Goal: Communication & Community: Answer question/provide support

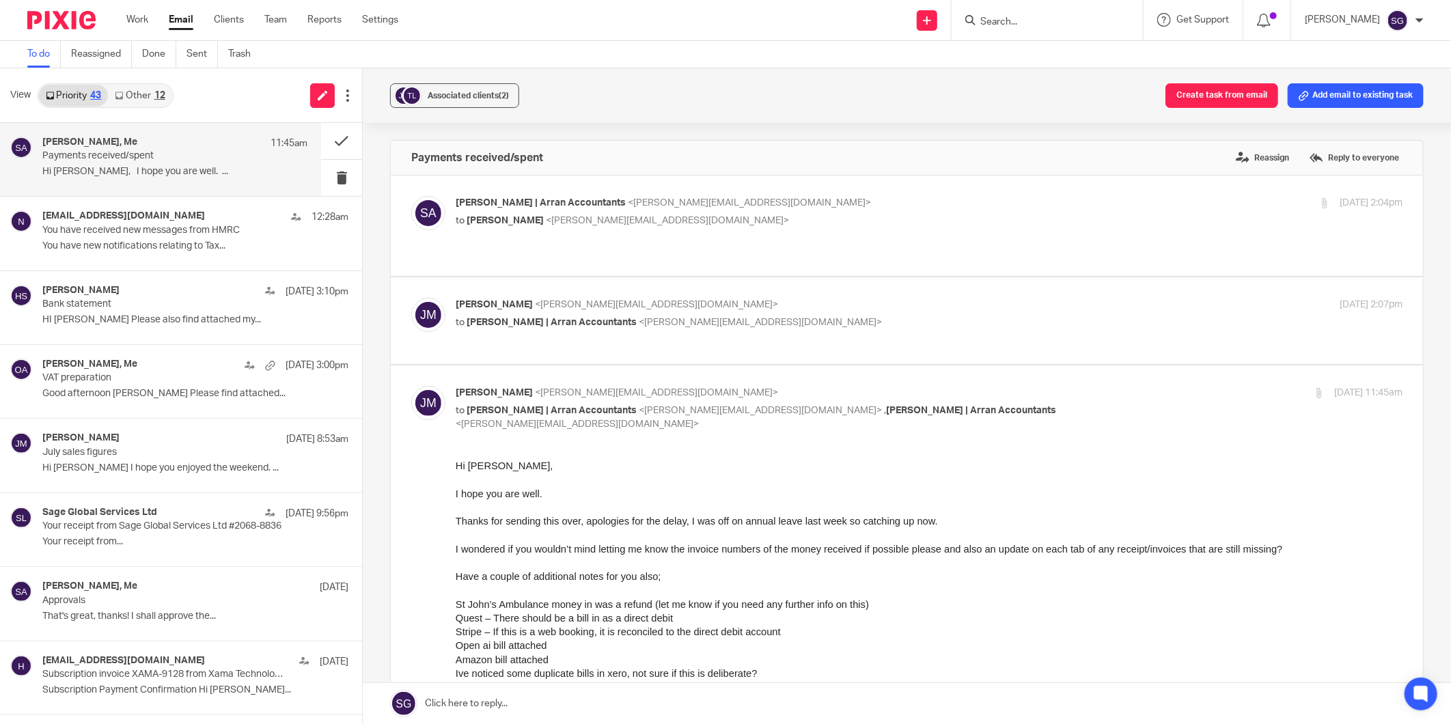
scroll to position [76, 0]
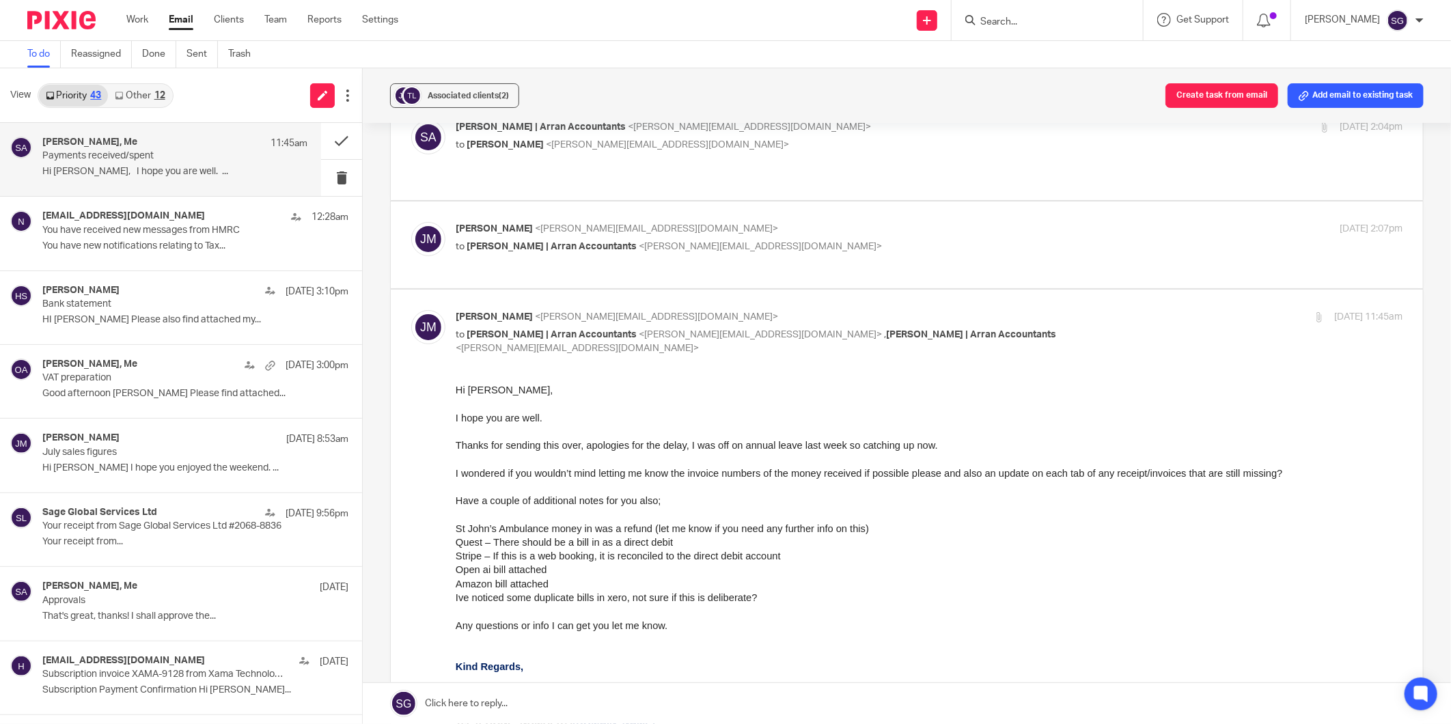
click at [774, 687] on link at bounding box center [907, 703] width 1088 height 41
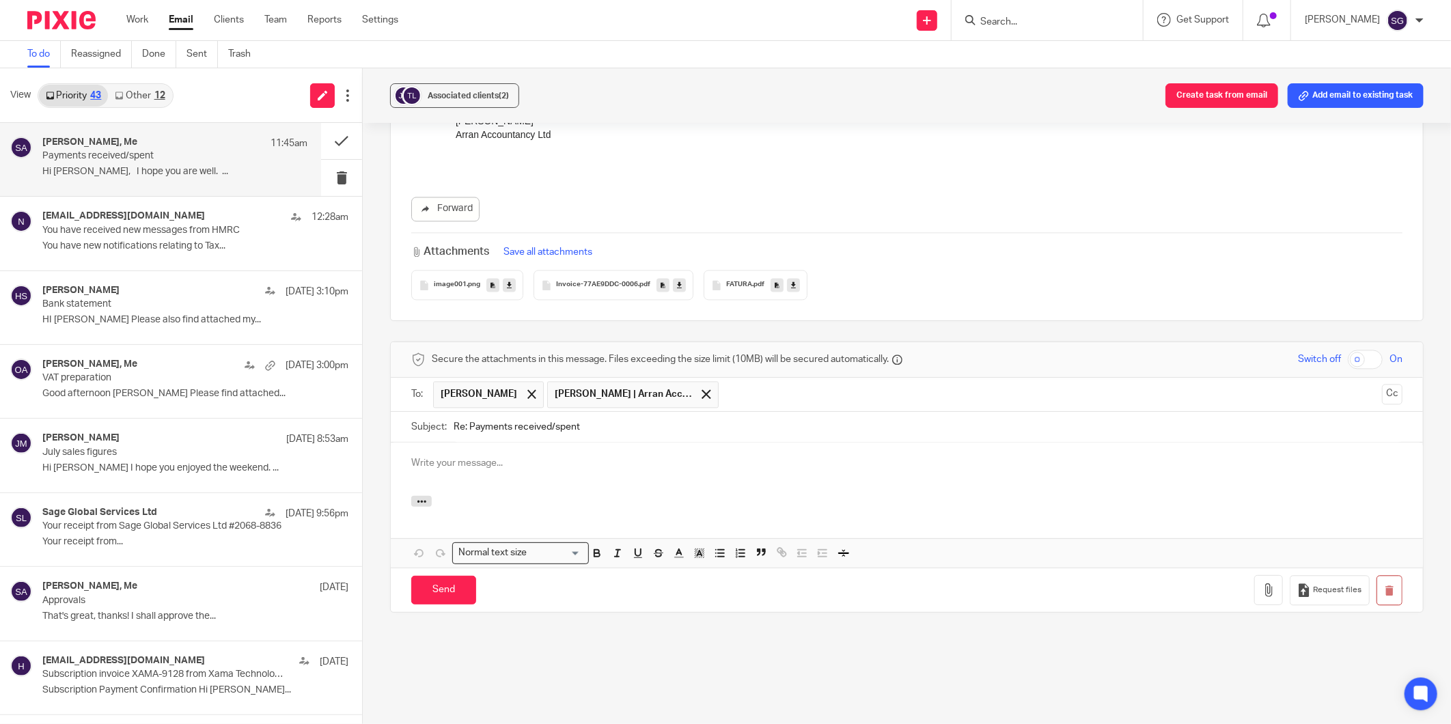
scroll to position [0, 0]
click at [702, 389] on span at bounding box center [706, 393] width 9 height 9
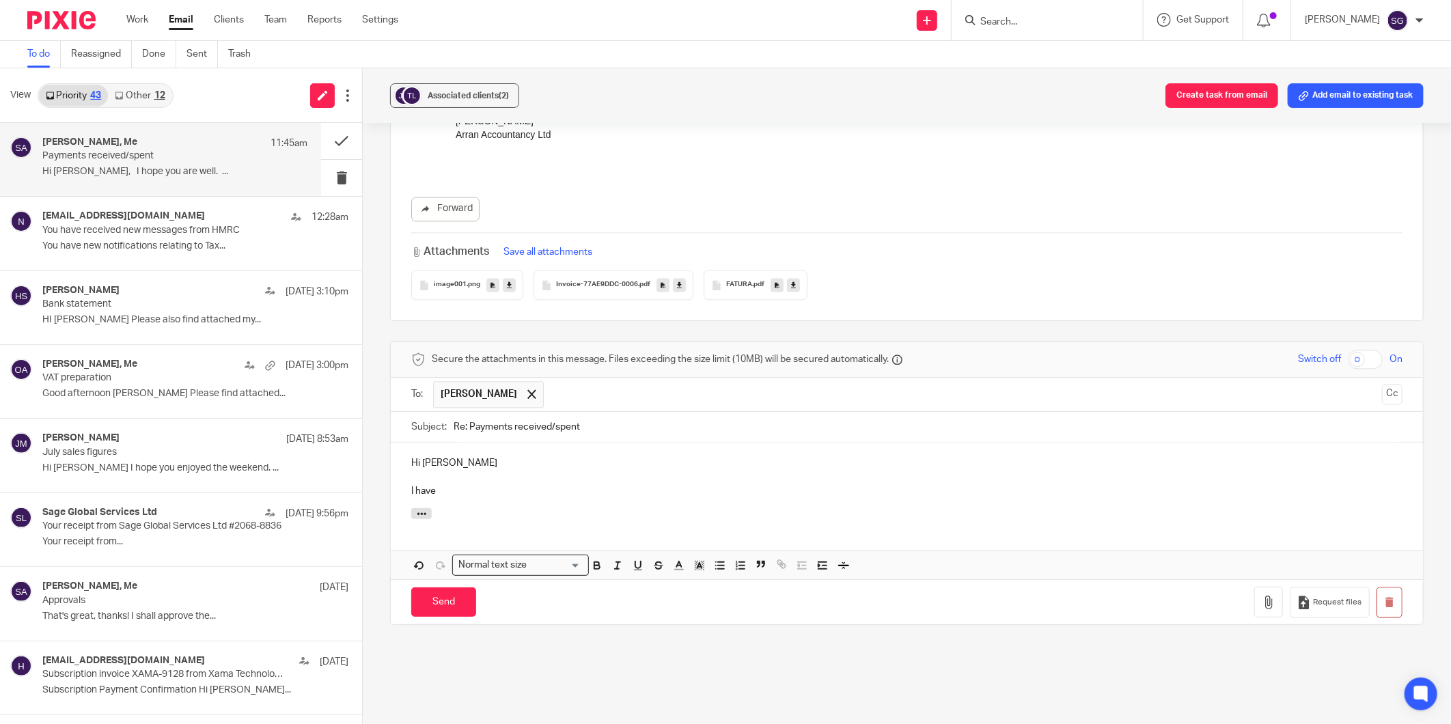
click at [651, 456] on p "Hi [PERSON_NAME]" at bounding box center [906, 463] width 991 height 14
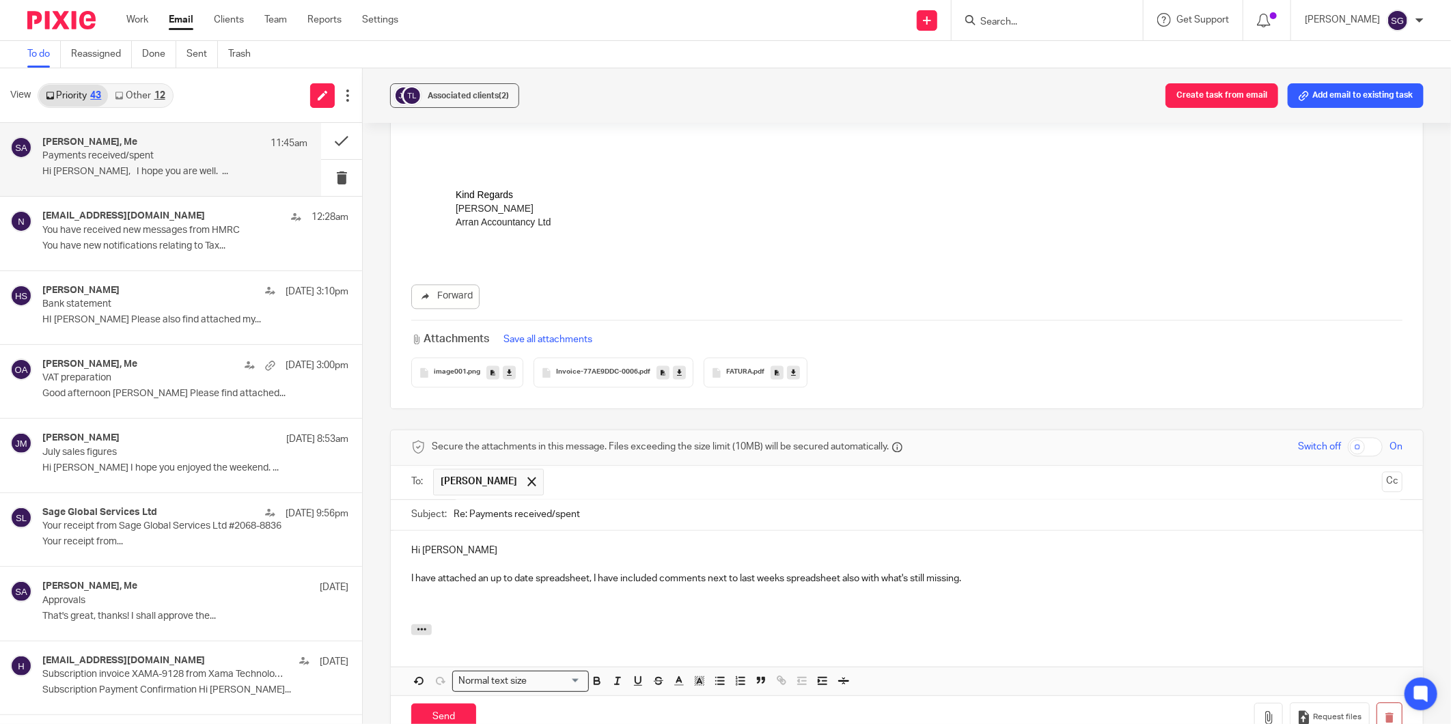
scroll to position [1695, 0]
click at [455, 597] on p at bounding box center [906, 604] width 991 height 14
drag, startPoint x: 680, startPoint y: 585, endPoint x: 685, endPoint y: 598, distance: 13.2
click at [680, 597] on p "The direct debit account bank statement tab only goes up to" at bounding box center [906, 604] width 991 height 14
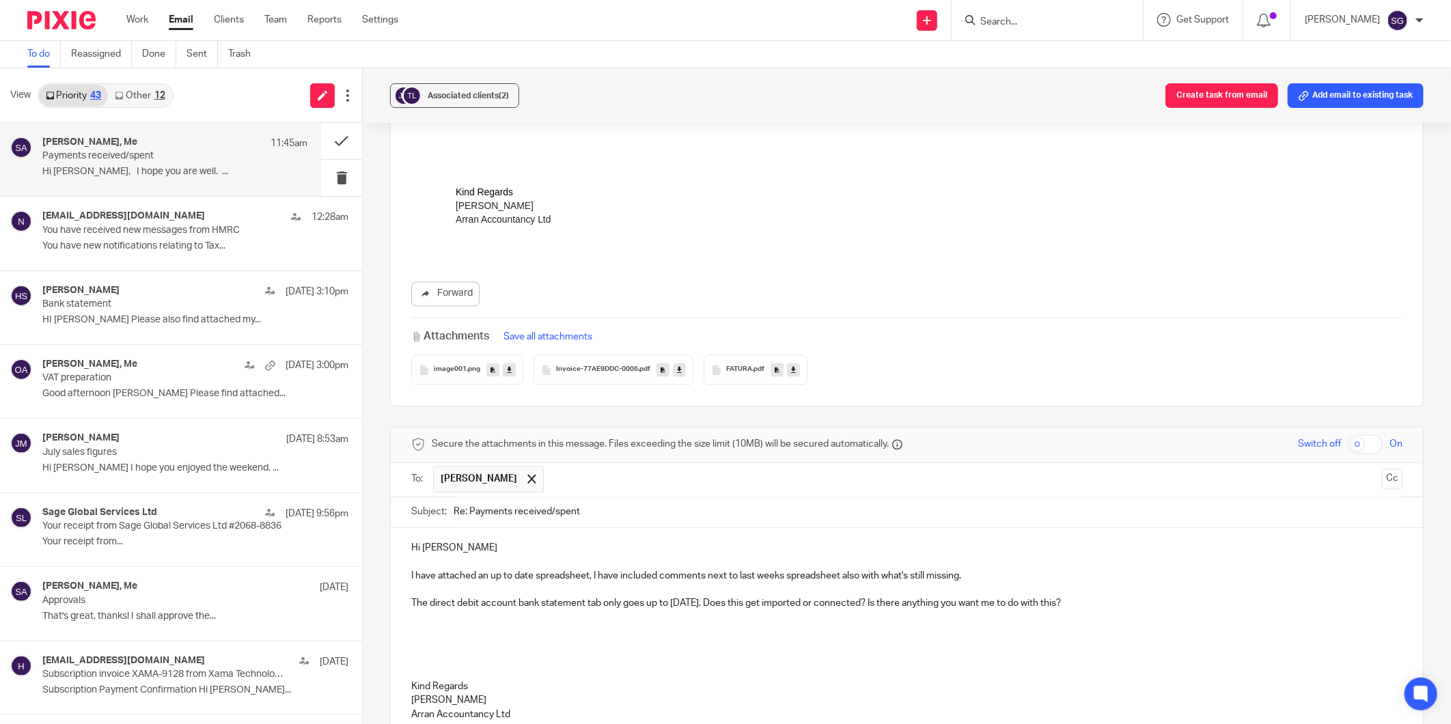
click at [578, 583] on p at bounding box center [906, 590] width 991 height 14
click at [639, 570] on p "I have attached an up to date spreadsheet, I have included comments next to las…" at bounding box center [906, 577] width 991 height 14
click at [982, 570] on p "I have attached an up to date spreadsheet, I have included comments next to las…" at bounding box center [906, 577] width 991 height 14
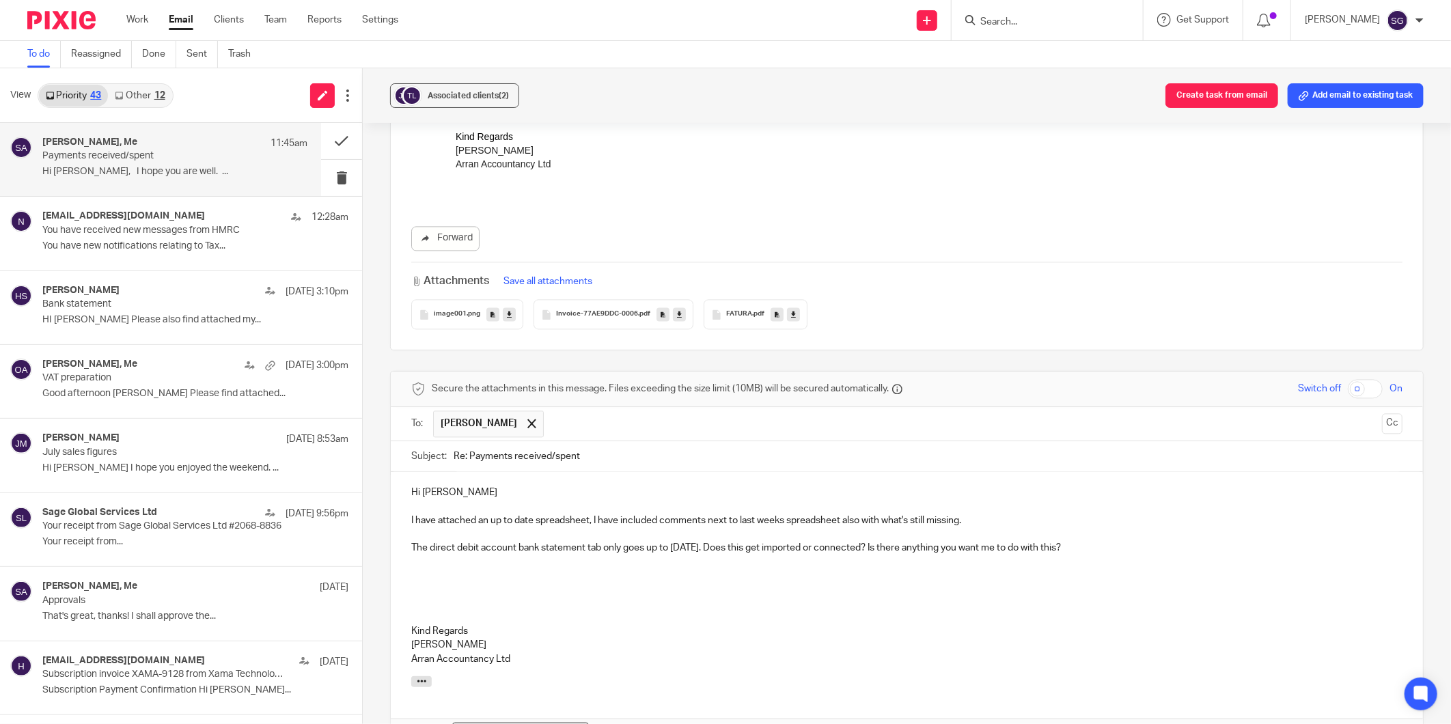
scroll to position [1847, 0]
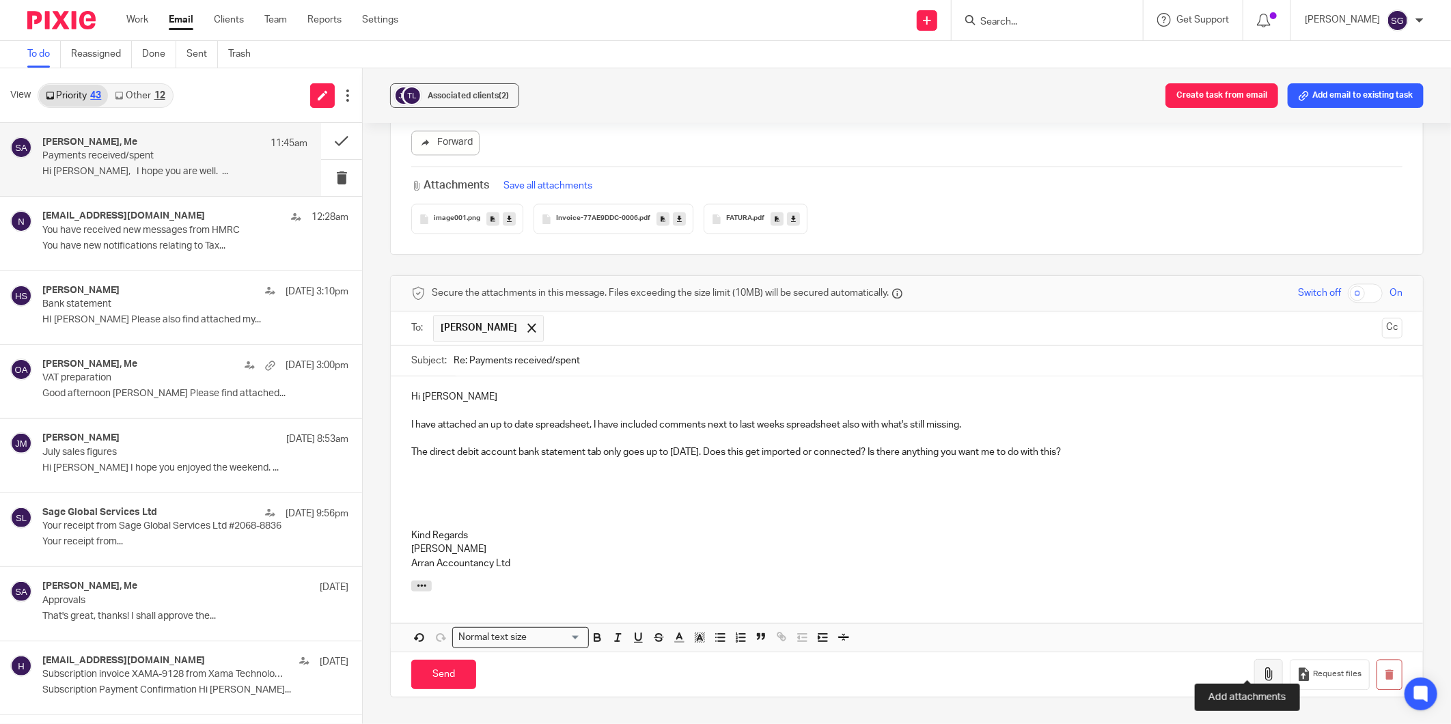
click at [1262, 667] on icon "button" at bounding box center [1269, 674] width 14 height 14
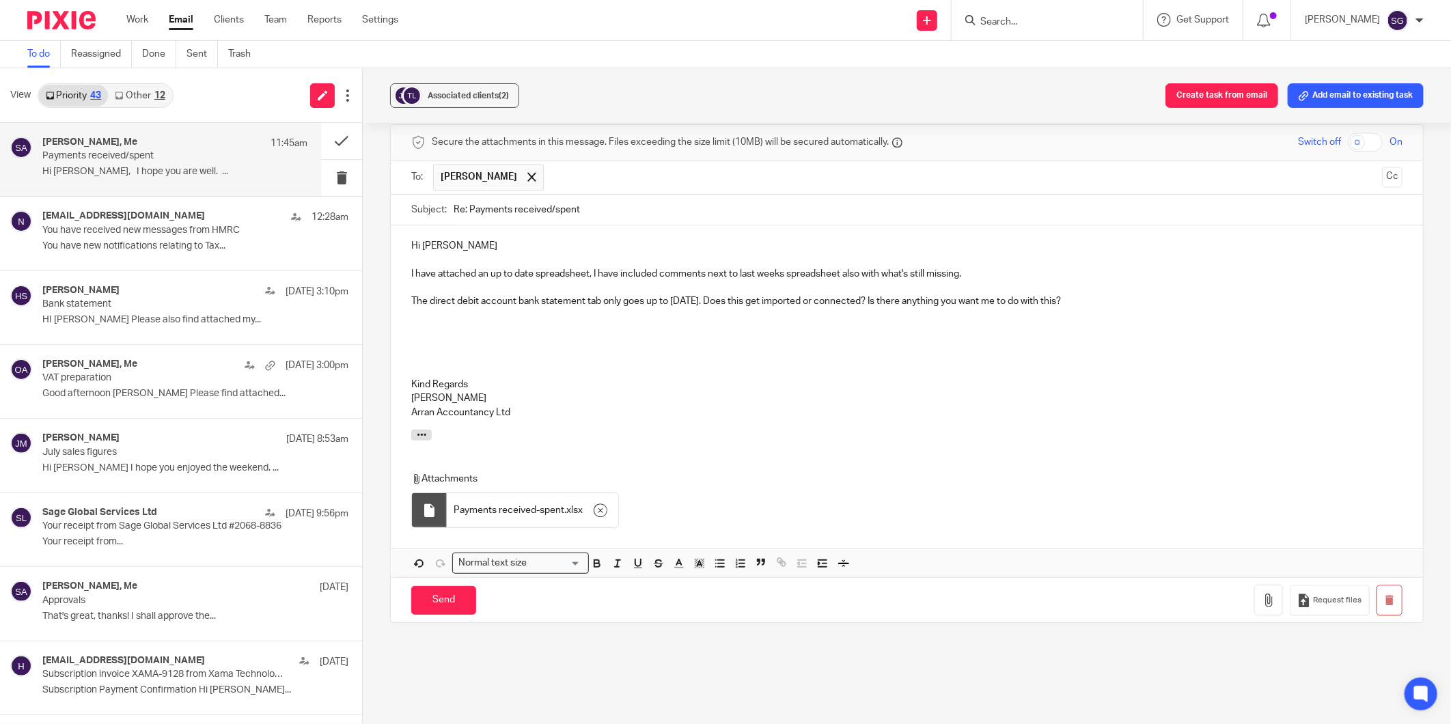
scroll to position [1998, 0]
click at [451, 585] on input "Send" at bounding box center [443, 599] width 65 height 29
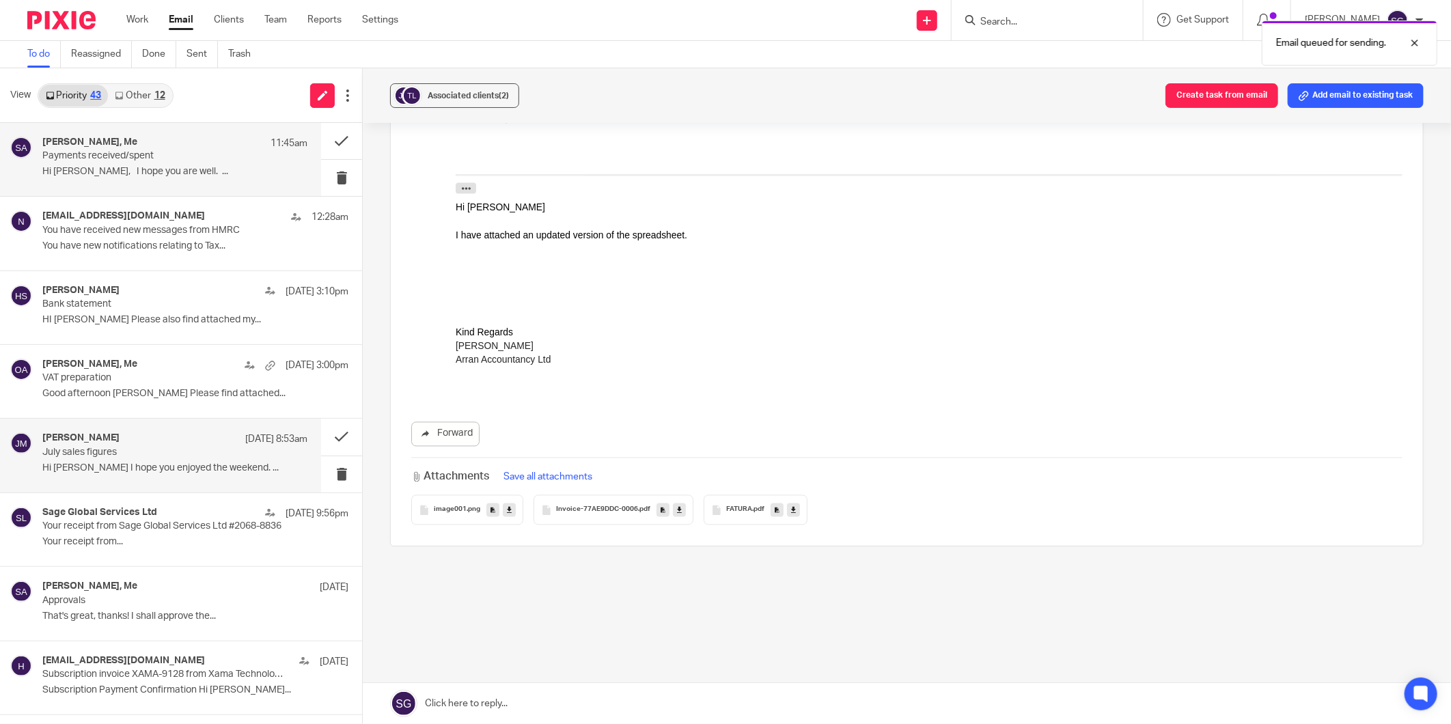
scroll to position [1541, 0]
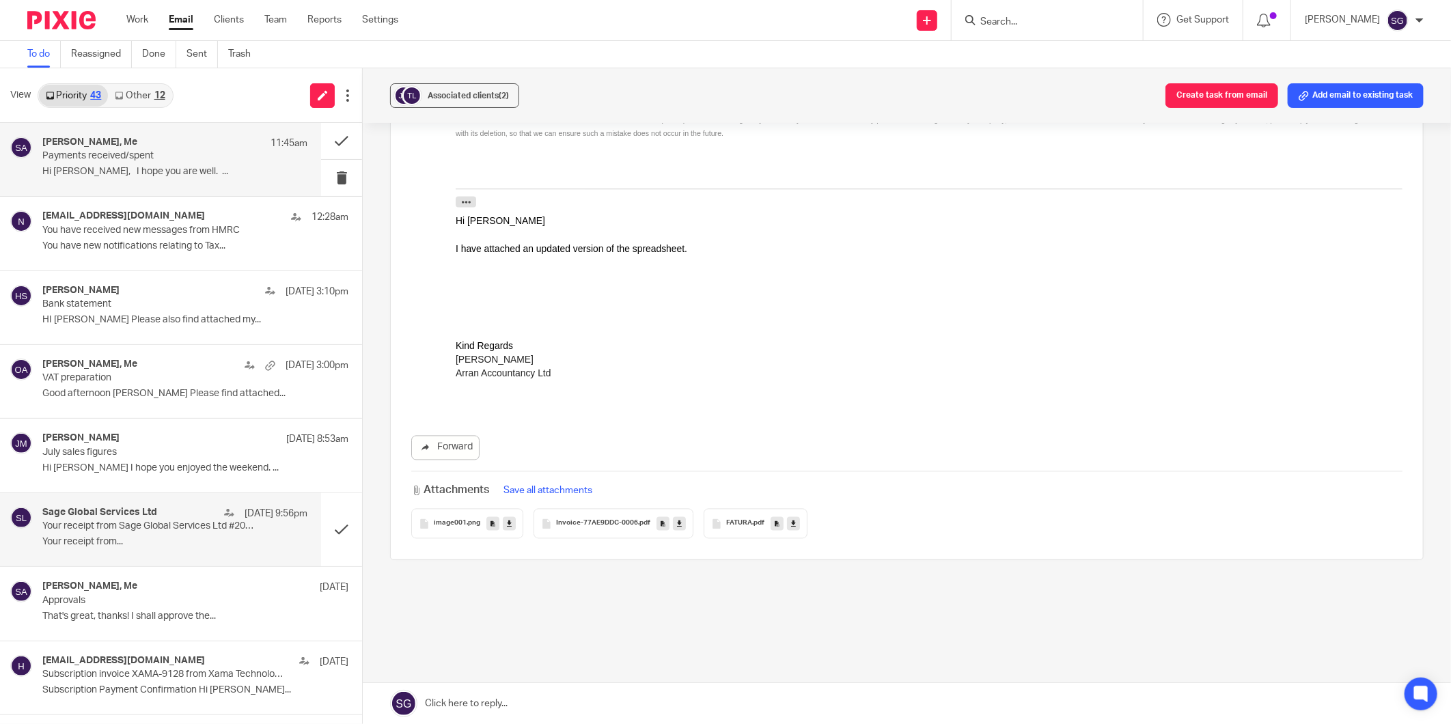
click at [154, 526] on p "Your receipt from Sage Global Services Ltd #2068-8836" at bounding box center [148, 527] width 212 height 12
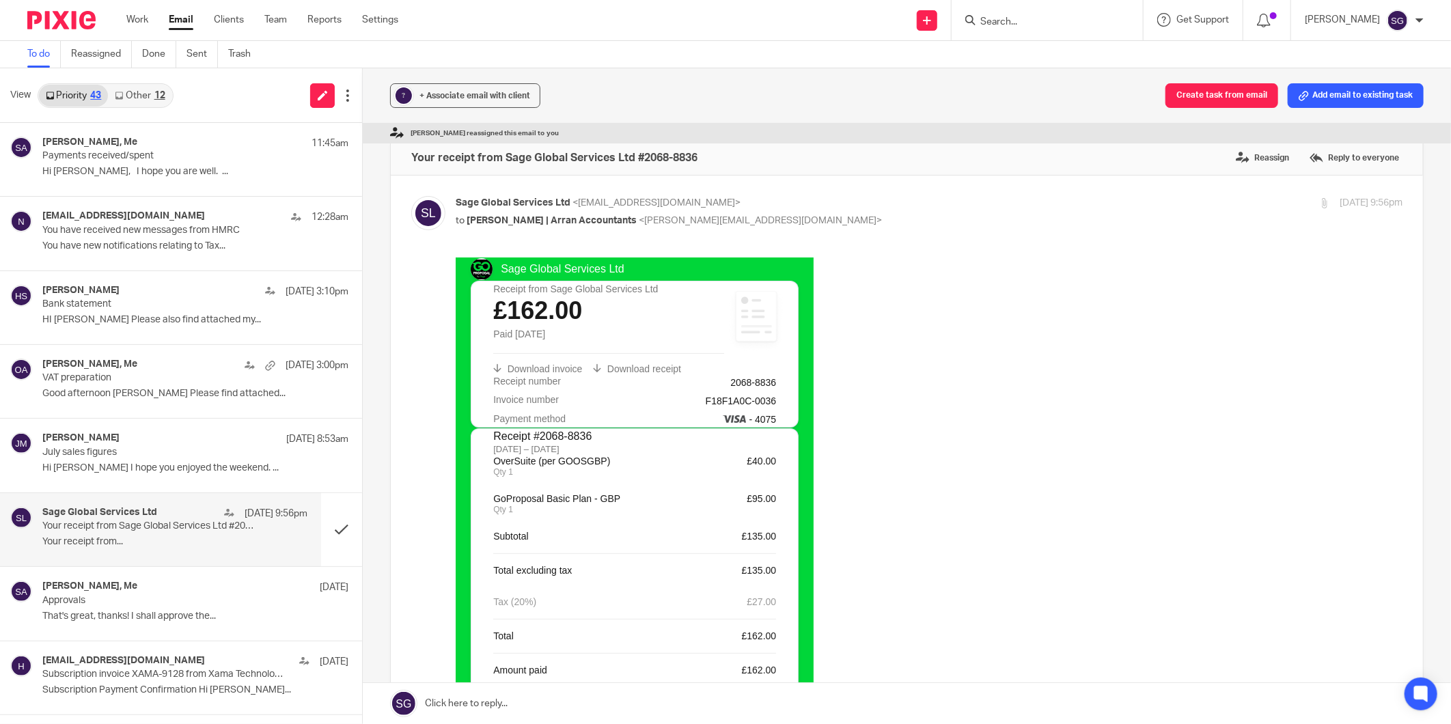
scroll to position [0, 0]
click at [540, 372] on span "Download invoice" at bounding box center [544, 368] width 75 height 11
click at [321, 532] on button at bounding box center [341, 529] width 41 height 73
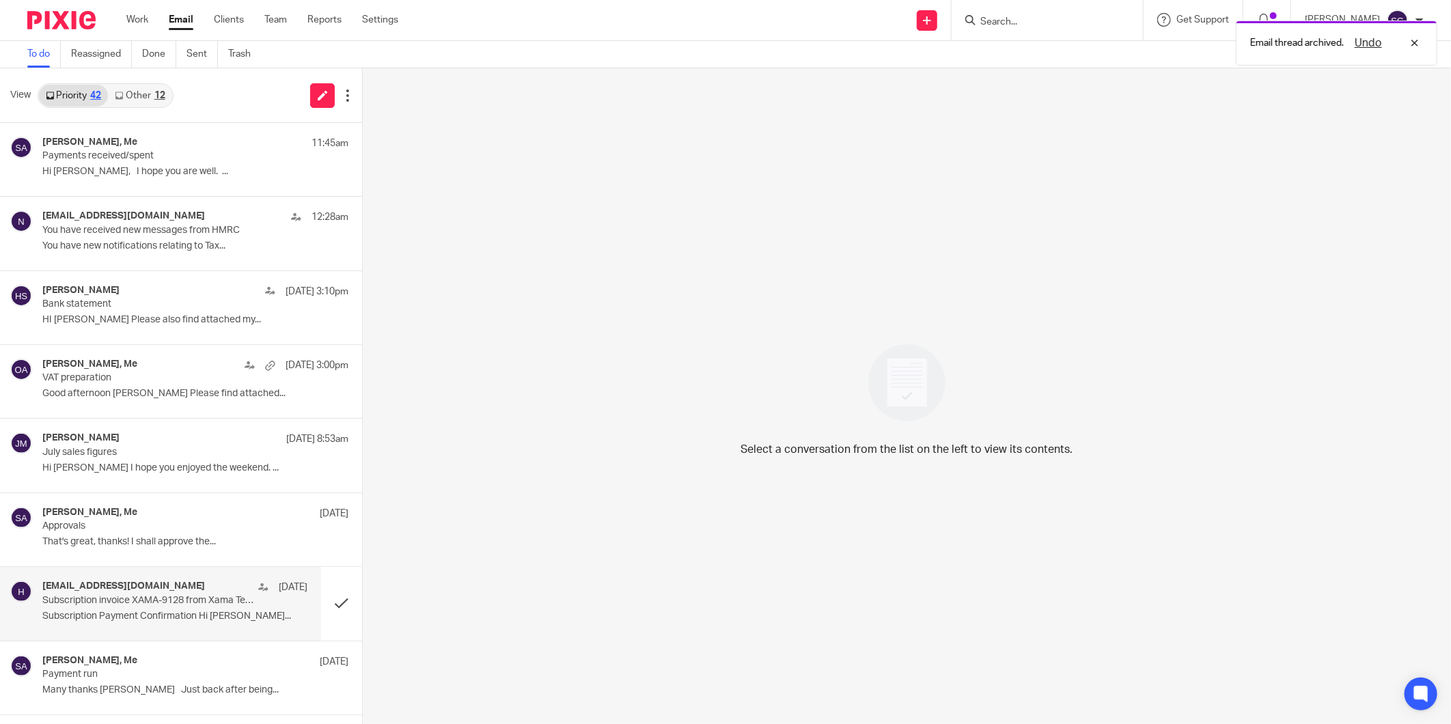
click at [139, 603] on p "Subscription invoice XAMA-9128 from Xama Technologies Ltd for Arran Accountancy…" at bounding box center [148, 601] width 212 height 12
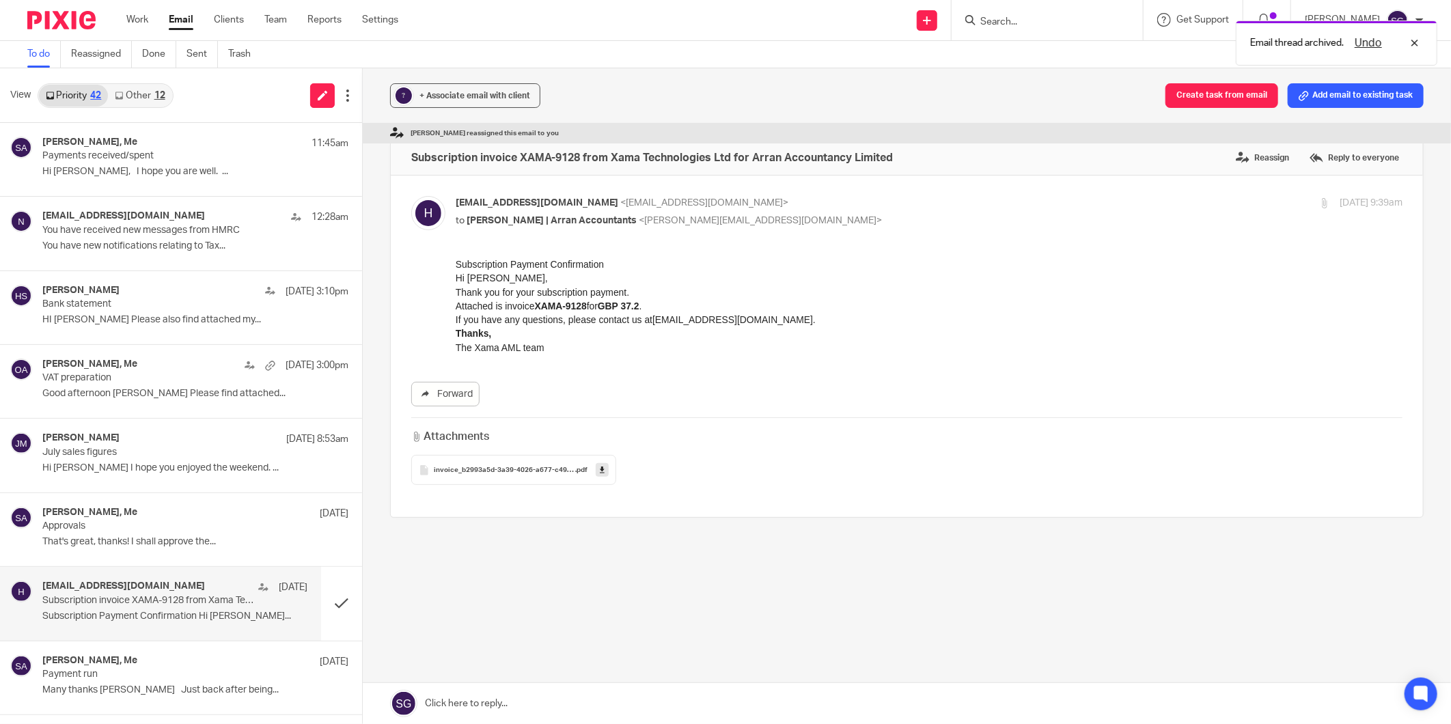
click at [602, 472] on link at bounding box center [602, 470] width 13 height 14
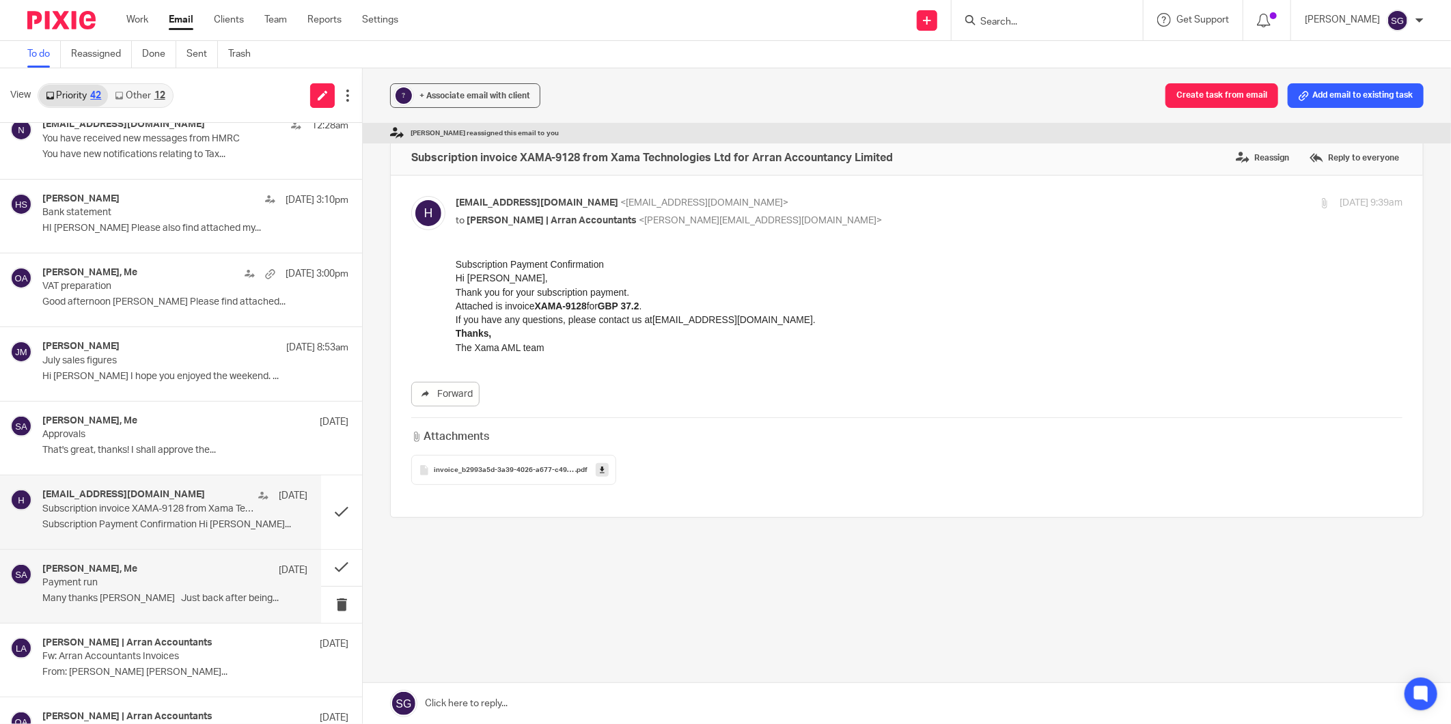
scroll to position [227, 0]
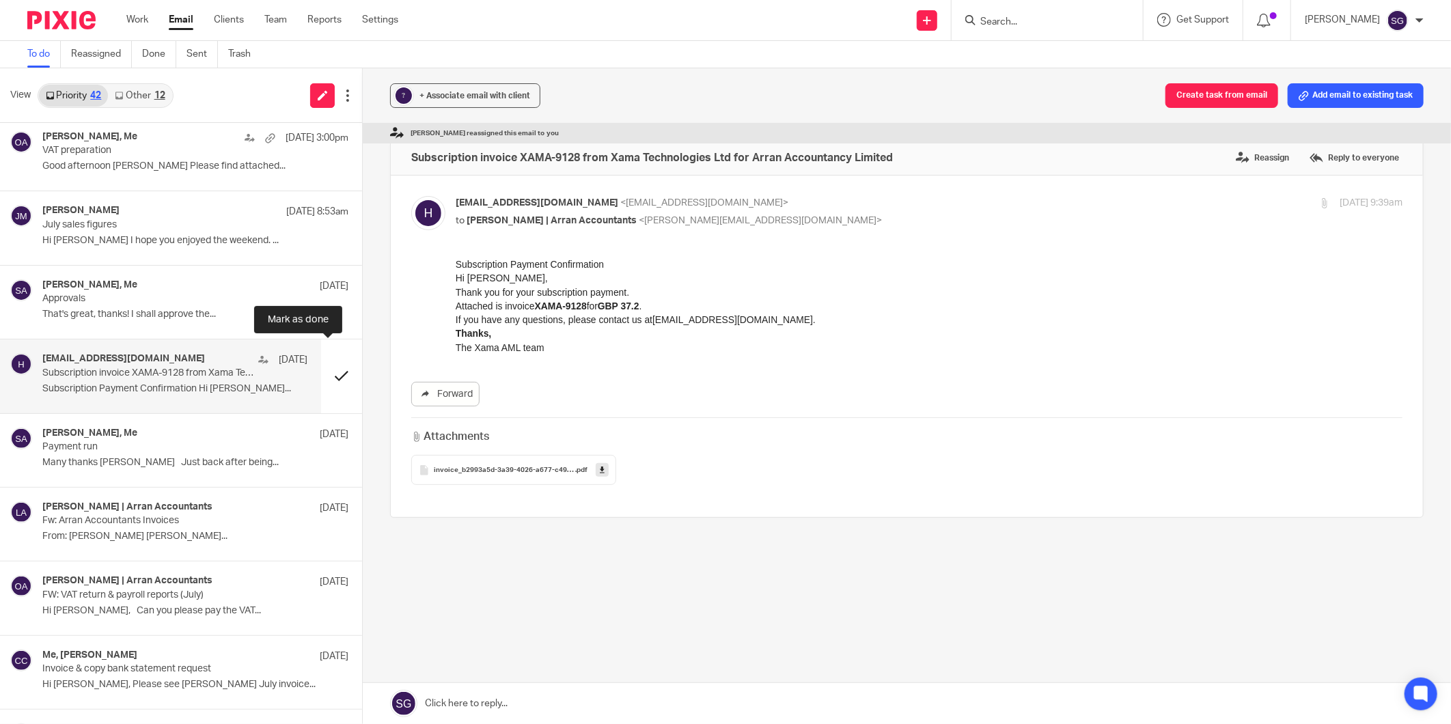
click at [327, 369] on button at bounding box center [341, 376] width 41 height 73
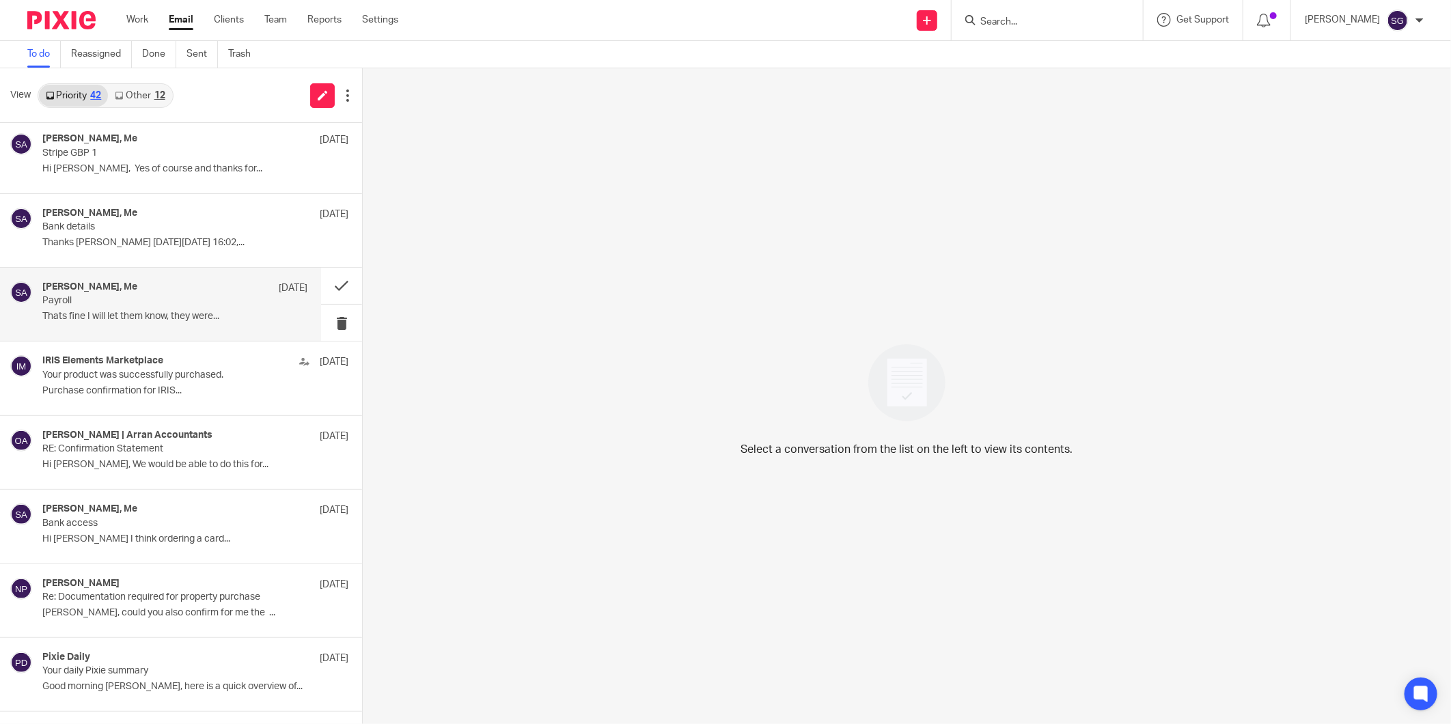
scroll to position [1214, 0]
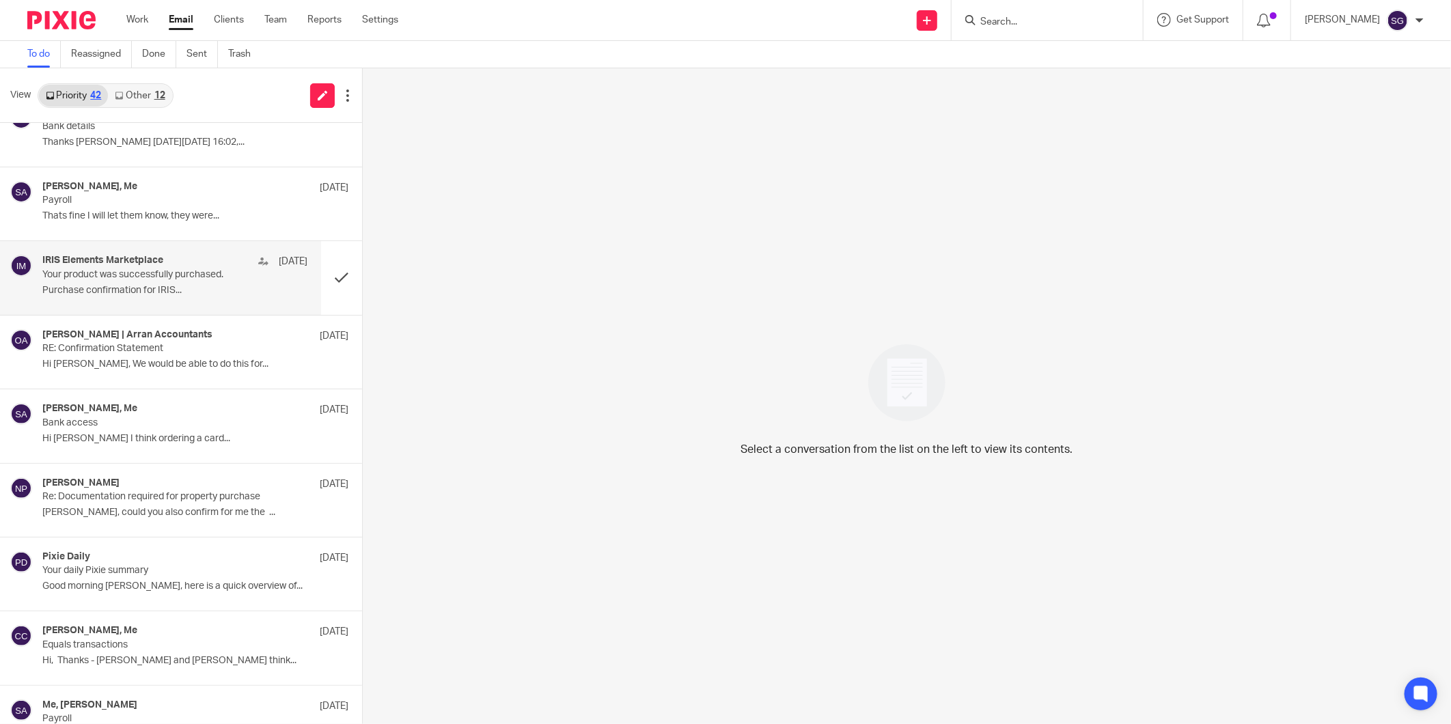
click at [148, 279] on p "Your product was successfully purchased." at bounding box center [148, 275] width 212 height 12
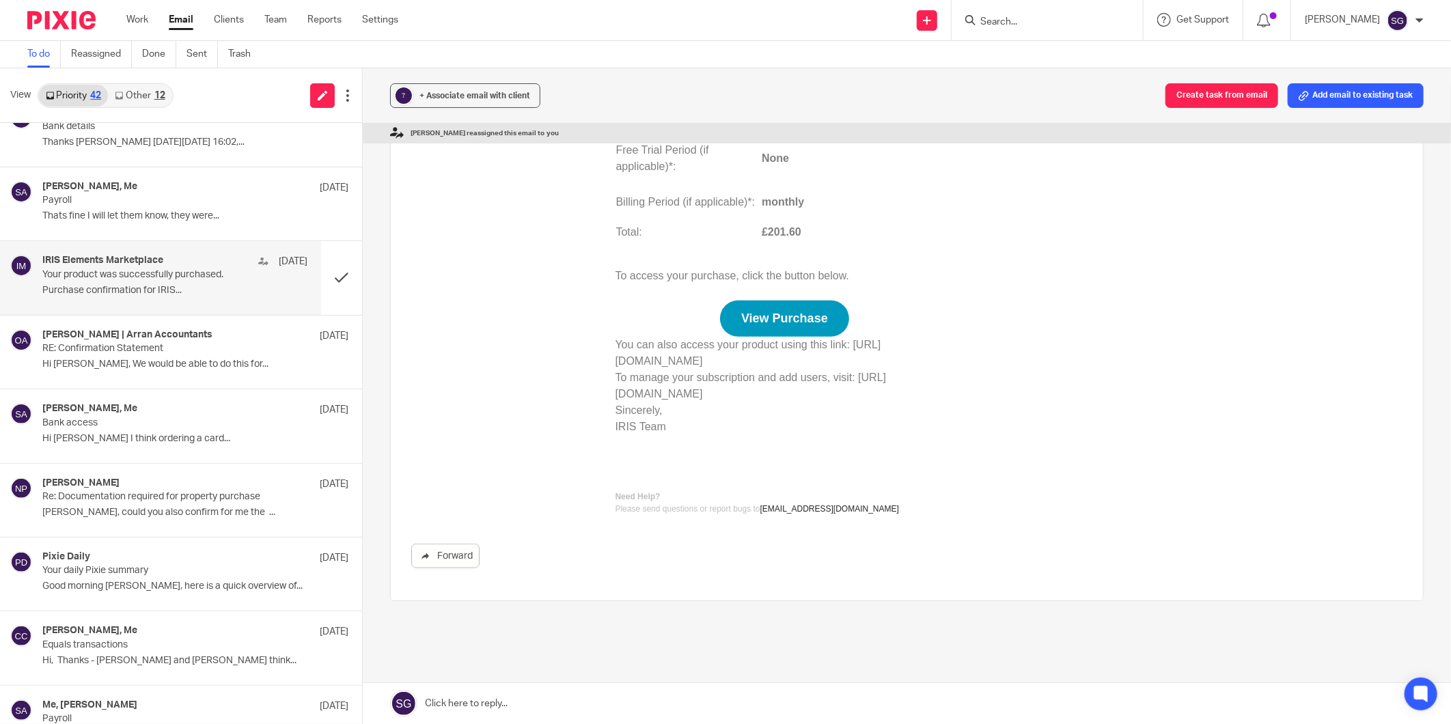
scroll to position [530, 0]
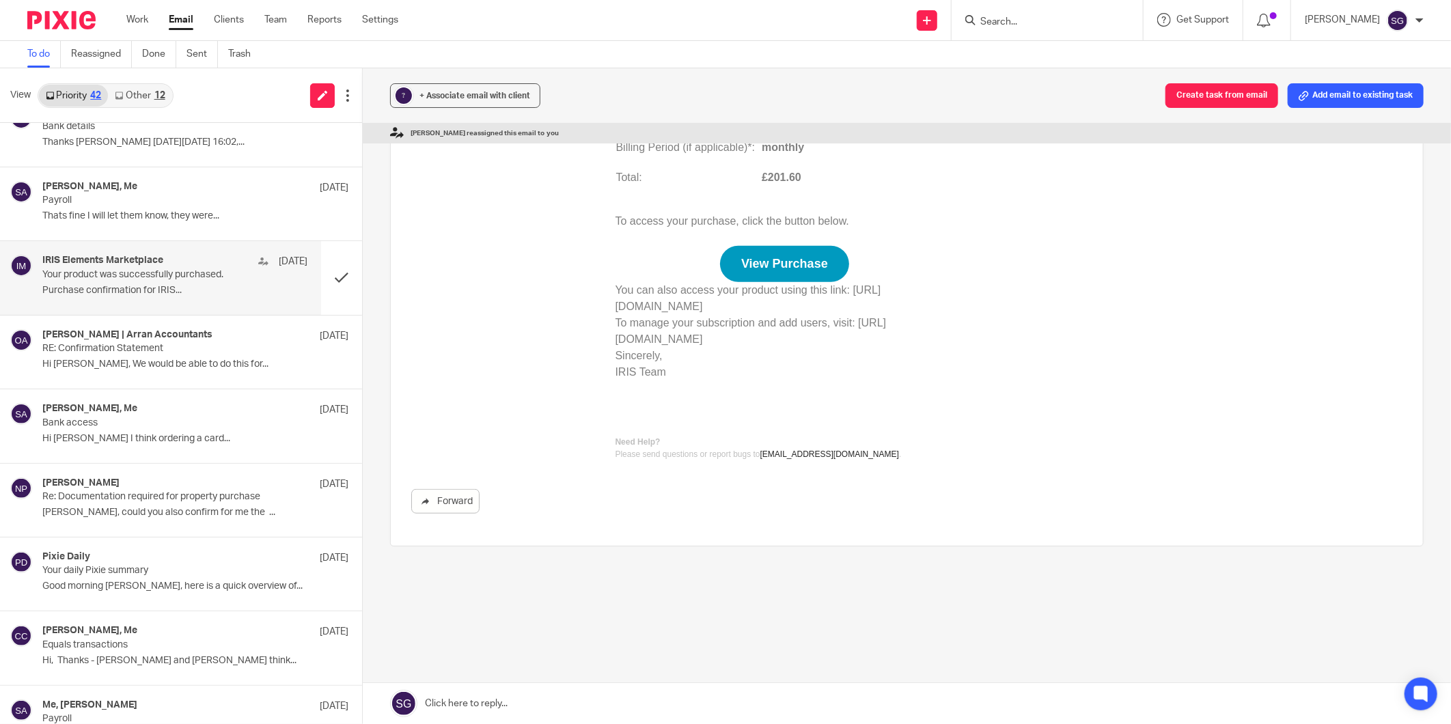
drag, startPoint x: 584, startPoint y: 23, endPoint x: 527, endPoint y: 1, distance: 61.2
click at [584, 21] on div "Send new email Create task Add client Request signature Get Support Contact via…" at bounding box center [935, 20] width 1032 height 40
drag, startPoint x: 182, startPoint y: 24, endPoint x: 255, endPoint y: 2, distance: 76.3
click at [182, 24] on link "Email" at bounding box center [181, 20] width 25 height 14
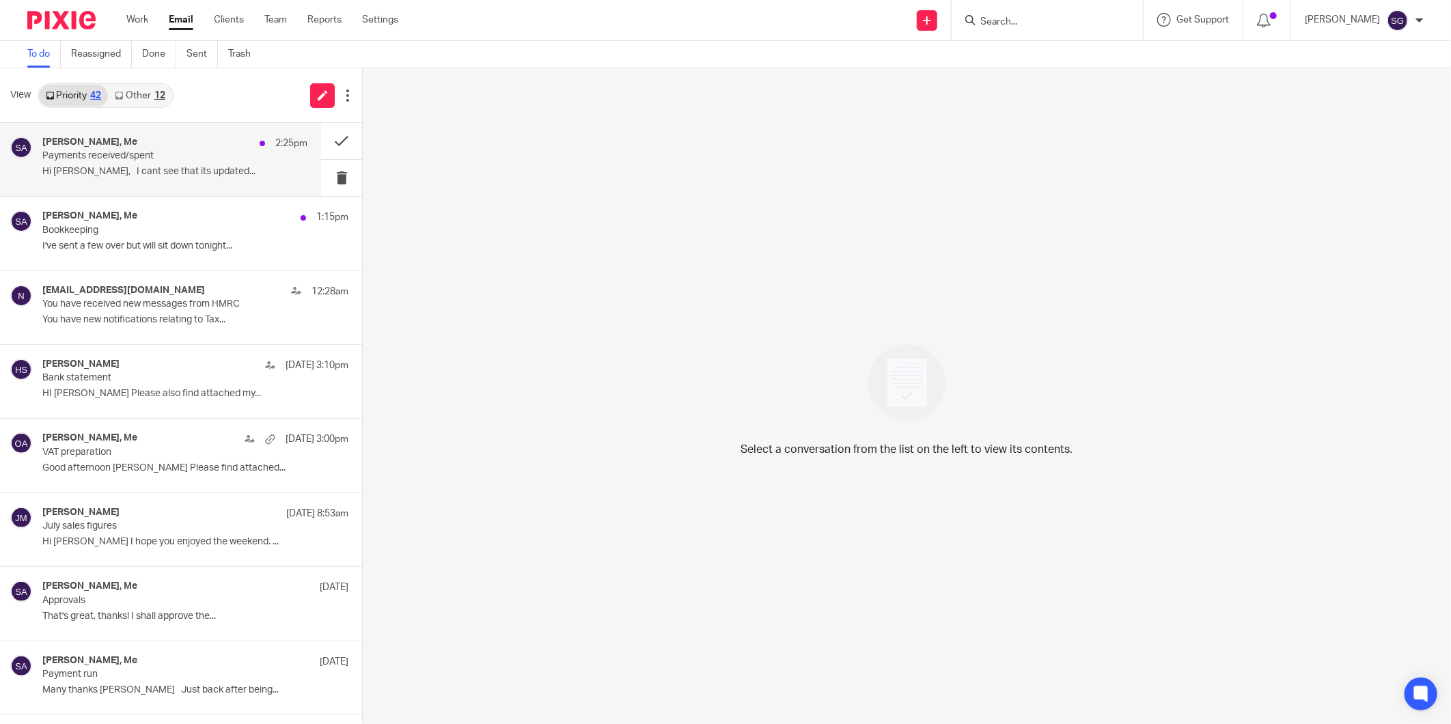
click at [127, 166] on p "Hi [PERSON_NAME], I cant see that its updated..." at bounding box center [174, 172] width 265 height 12
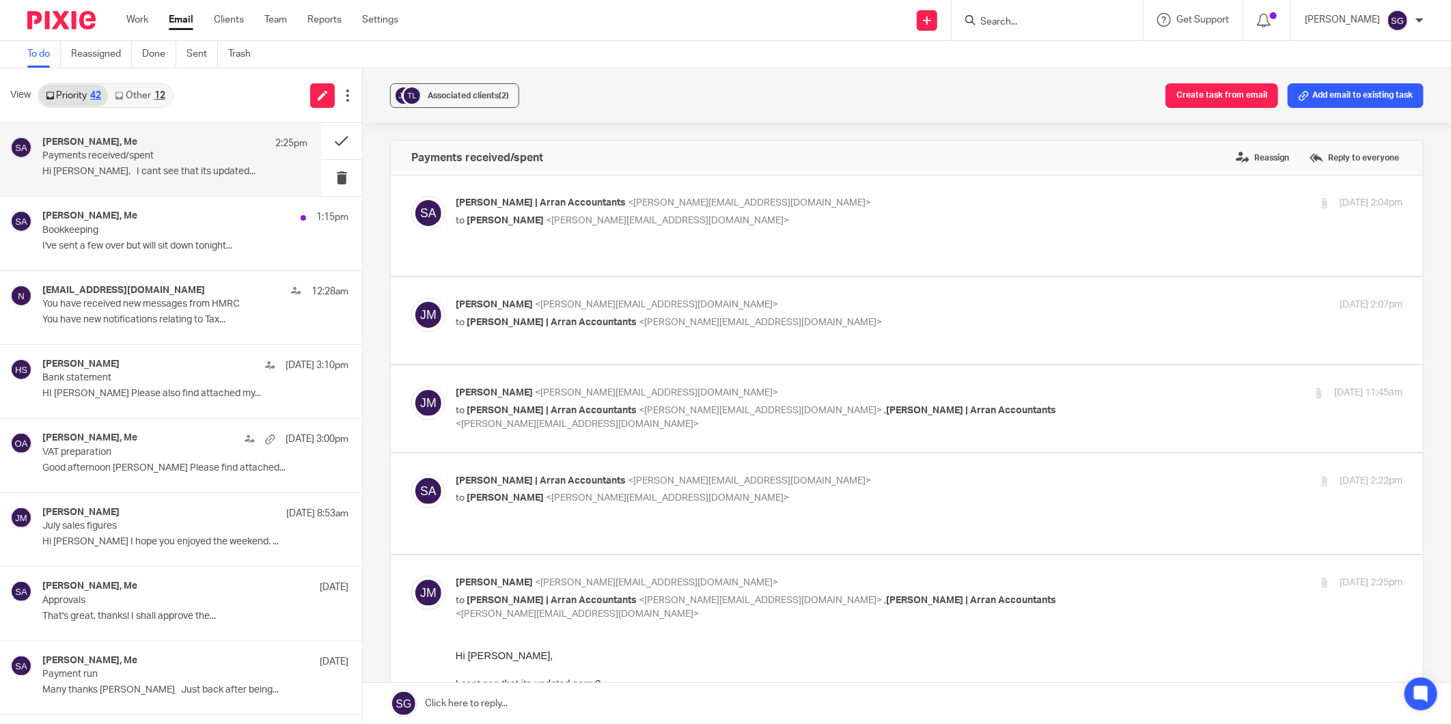
scroll to position [152, 0]
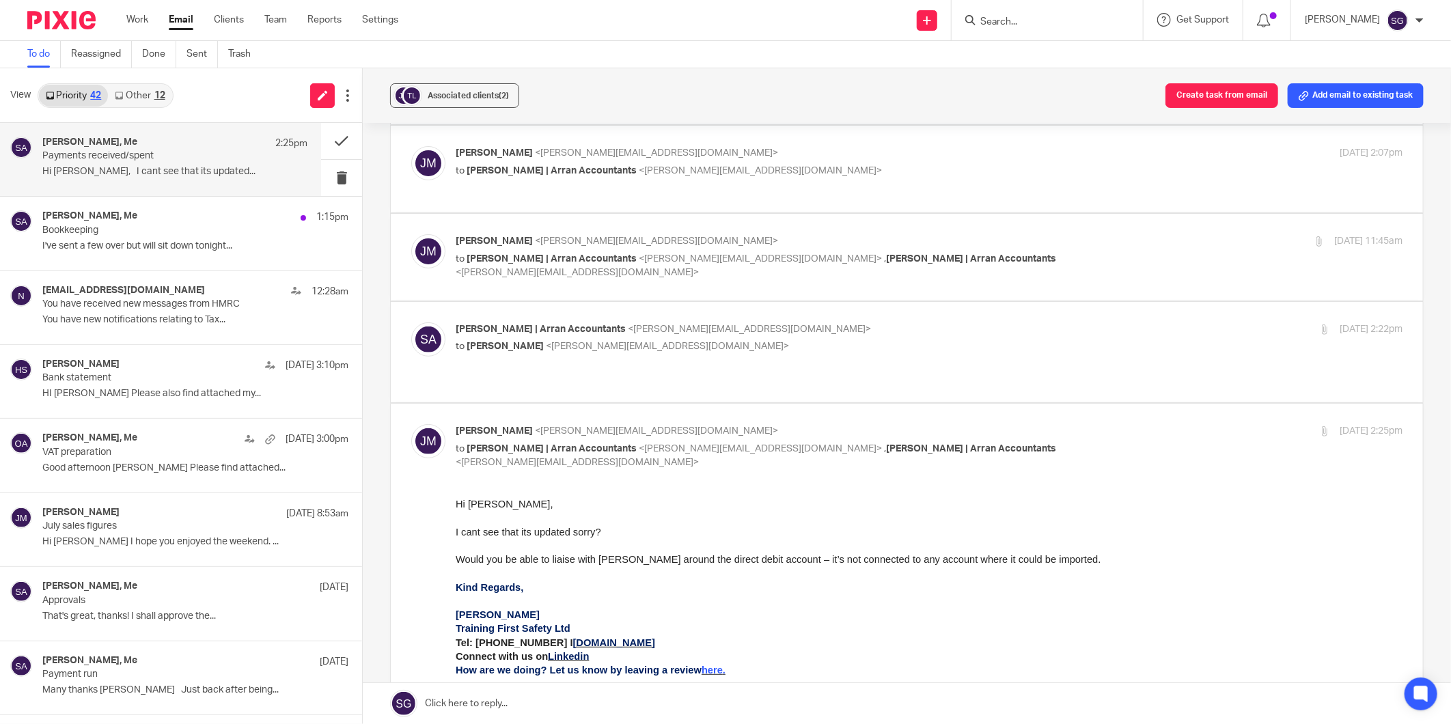
click at [699, 705] on link at bounding box center [907, 703] width 1088 height 41
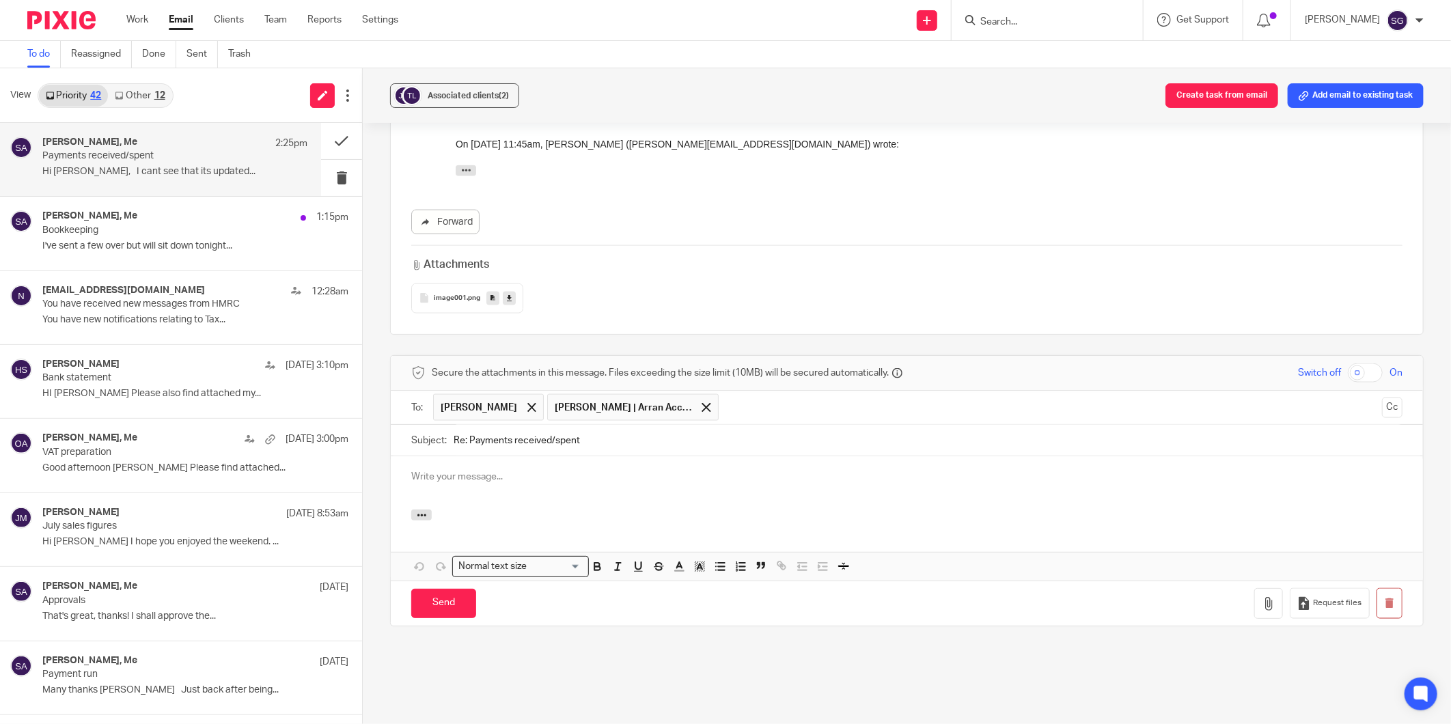
scroll to position [0, 0]
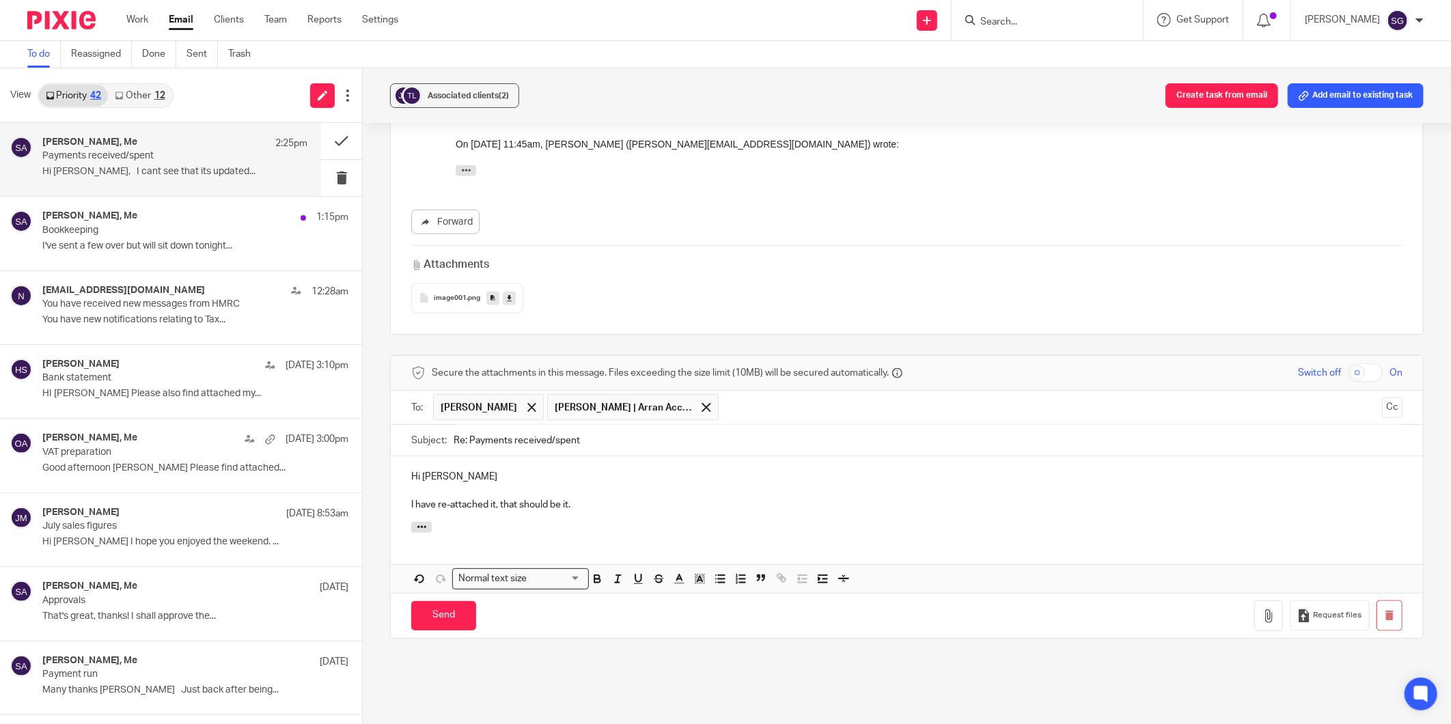
click at [678, 498] on p "I have re-attached it, that should be it." at bounding box center [906, 505] width 991 height 14
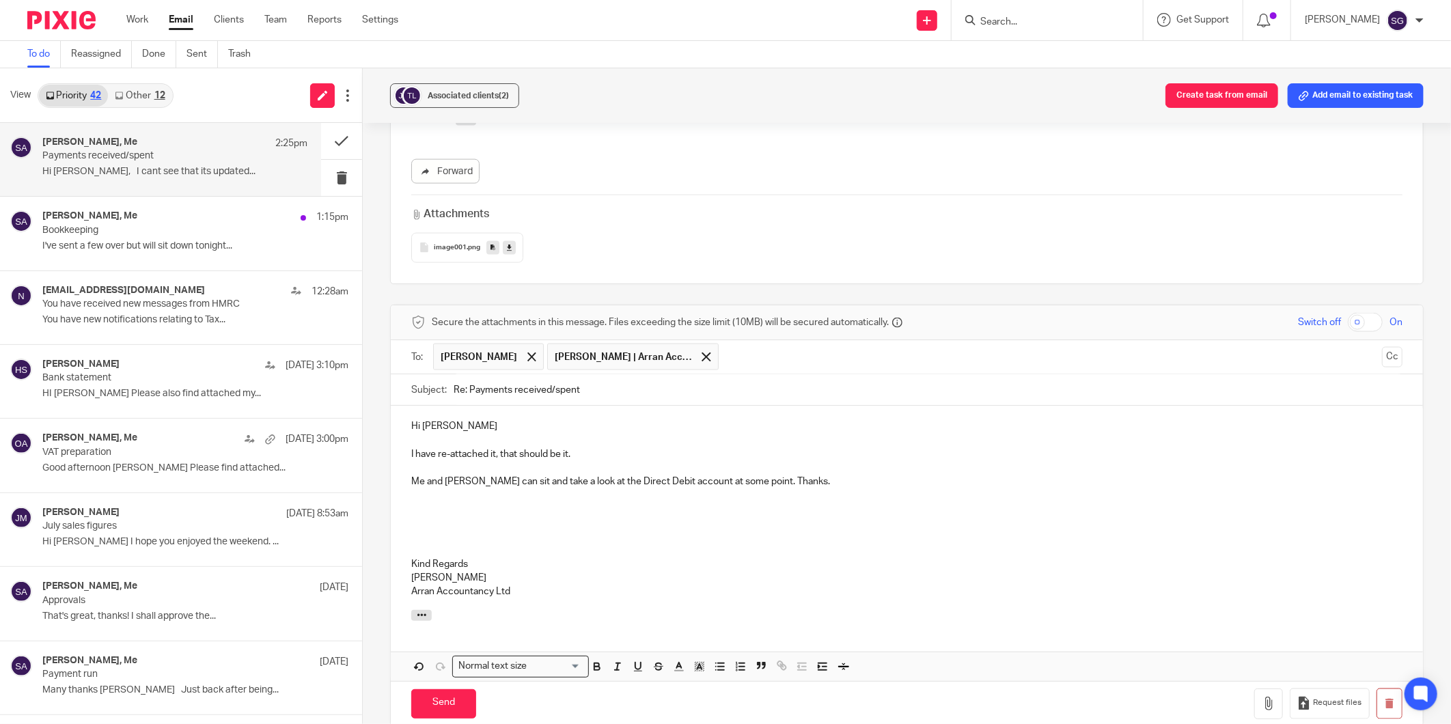
scroll to position [1196, 0]
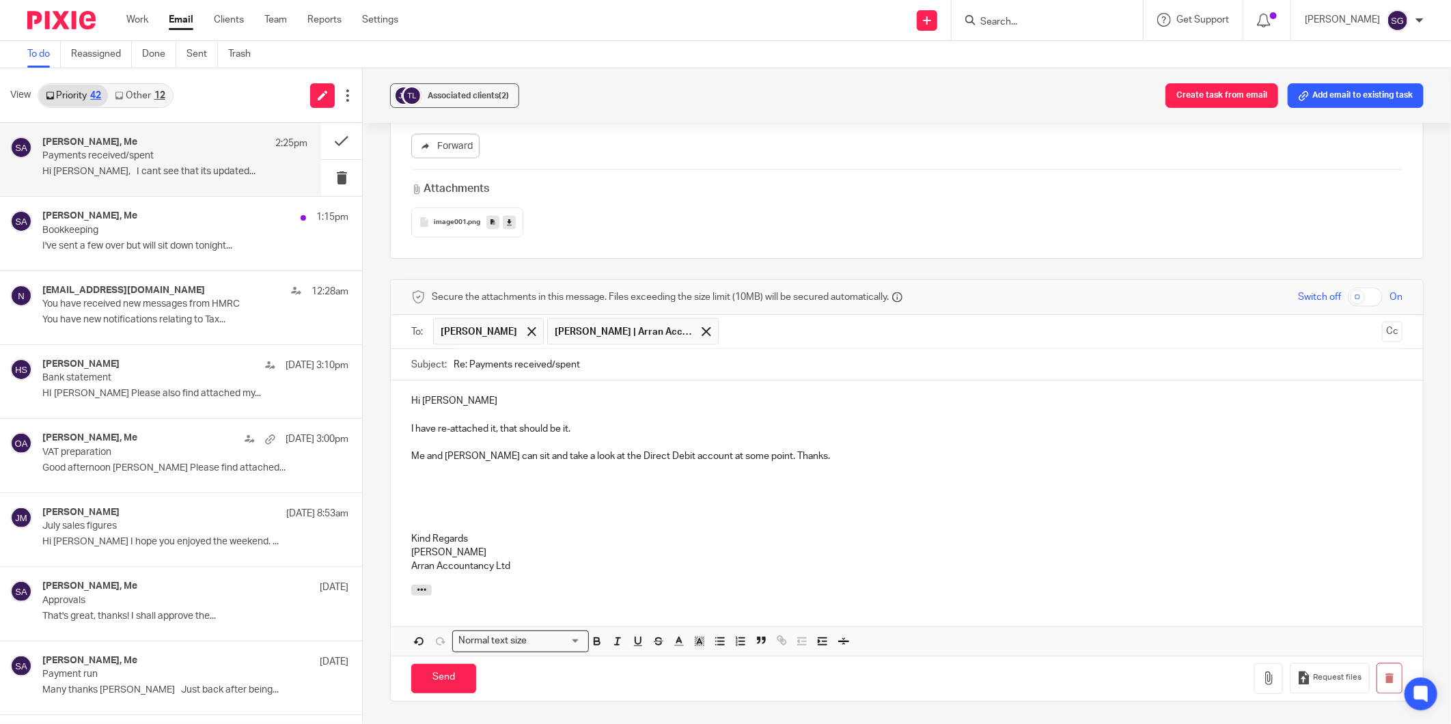
drag, startPoint x: 508, startPoint y: 463, endPoint x: 496, endPoint y: 458, distance: 12.8
click at [506, 491] on p at bounding box center [906, 498] width 991 height 14
click at [451, 394] on p "Hi [PERSON_NAME]" at bounding box center [906, 401] width 991 height 14
click at [1262, 672] on icon "button" at bounding box center [1269, 679] width 14 height 14
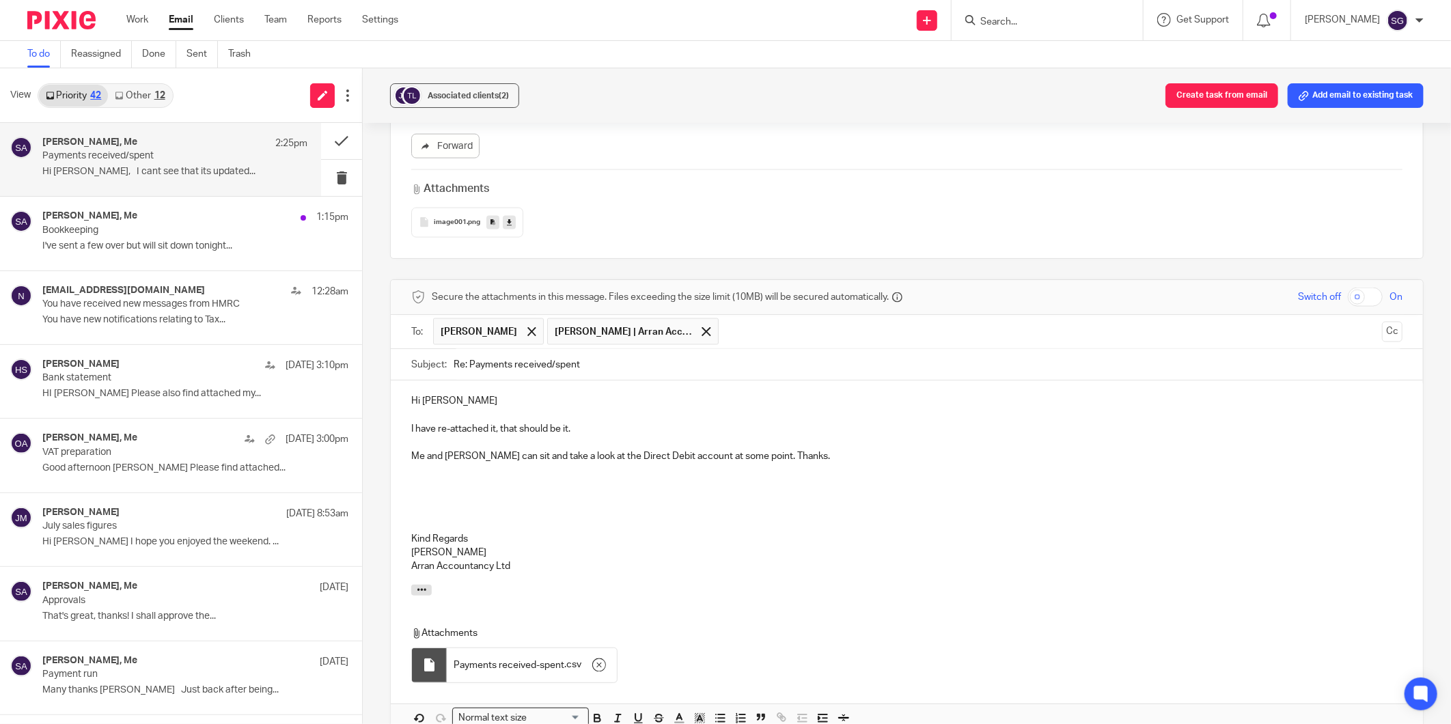
click at [542, 560] on p "Arran Accountancy Ltd" at bounding box center [906, 567] width 991 height 14
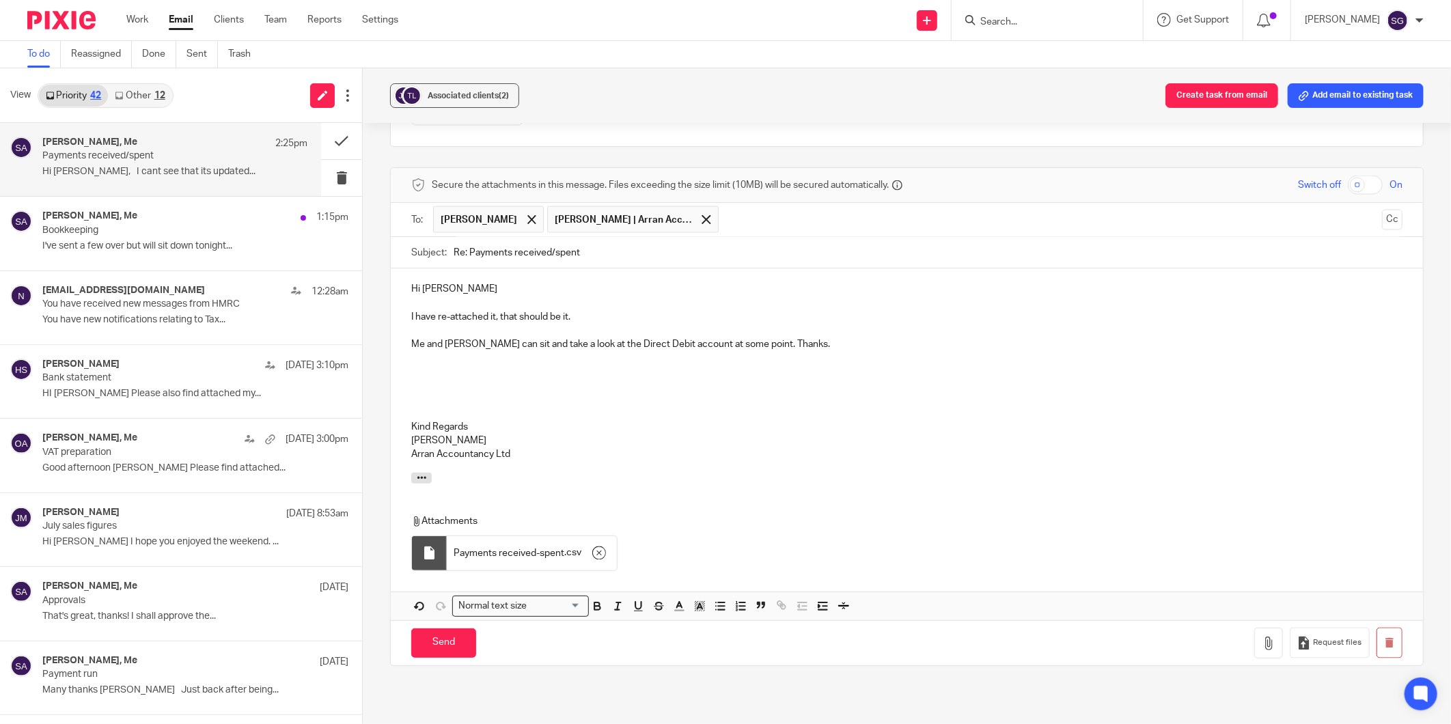
scroll to position [1401, 0]
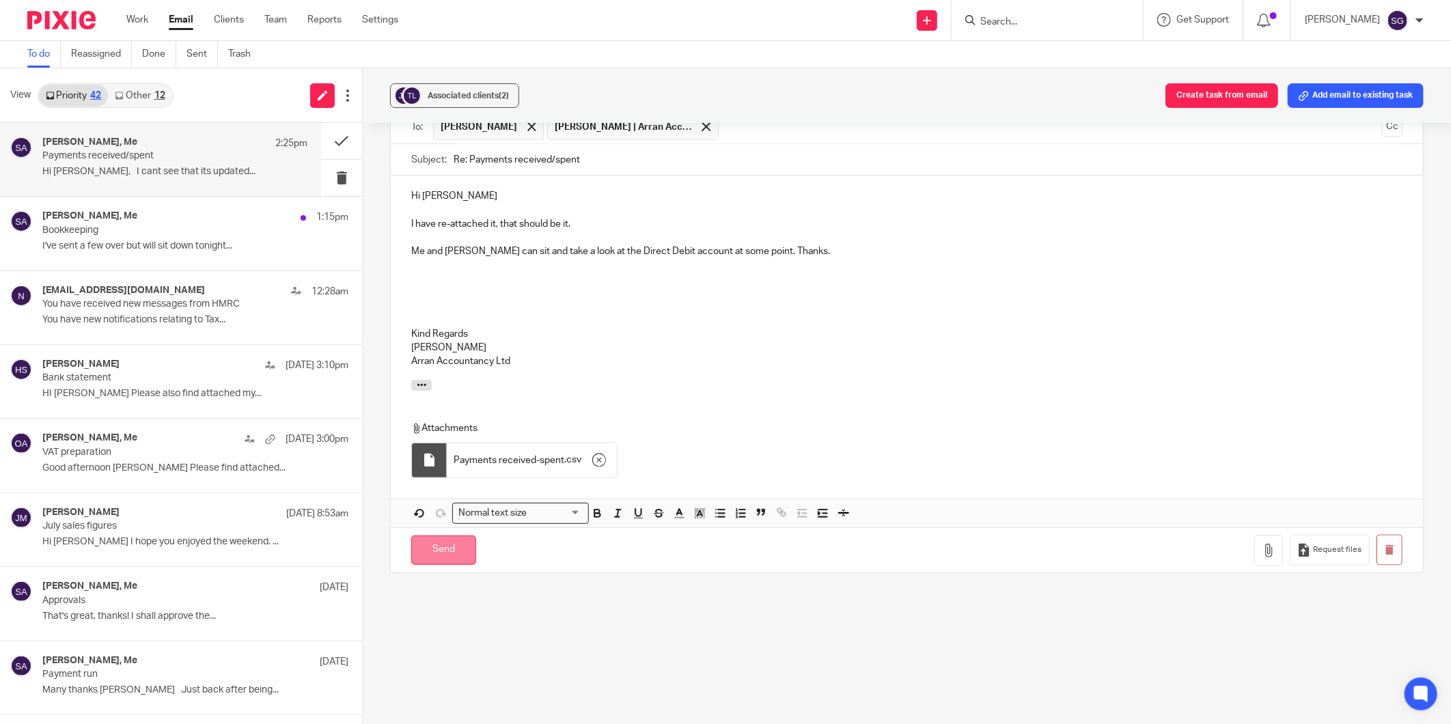
click at [437, 536] on input "Send" at bounding box center [443, 550] width 65 height 29
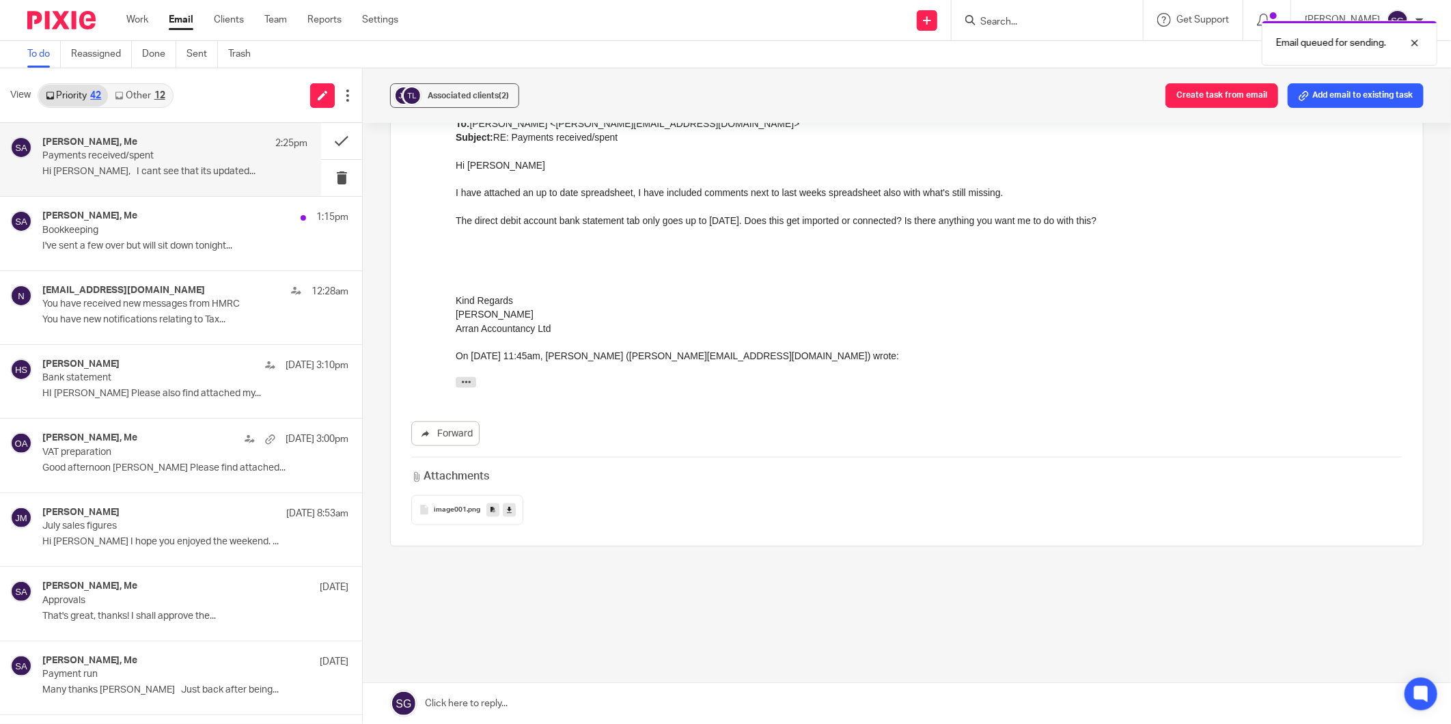
scroll to position [881, 0]
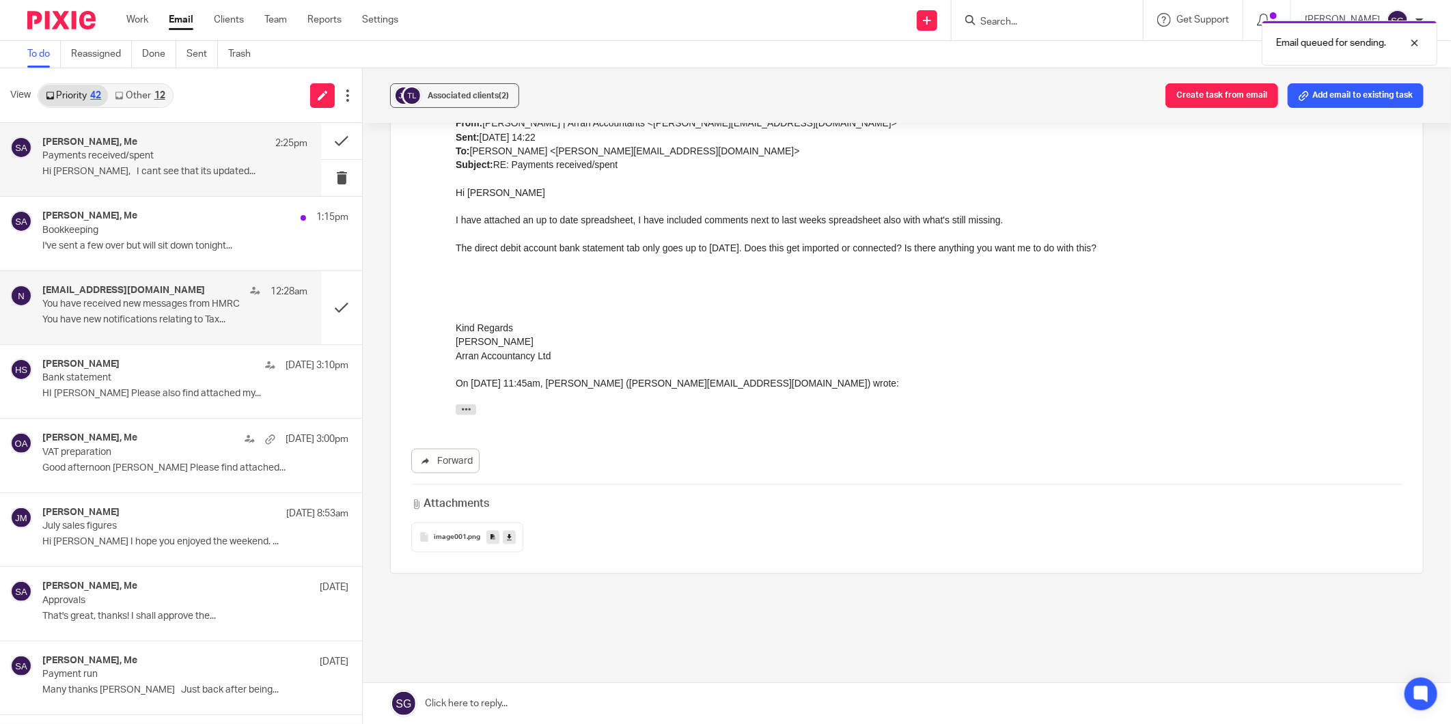
click at [141, 319] on p "You have new notifications relating to Tax..." at bounding box center [174, 320] width 265 height 12
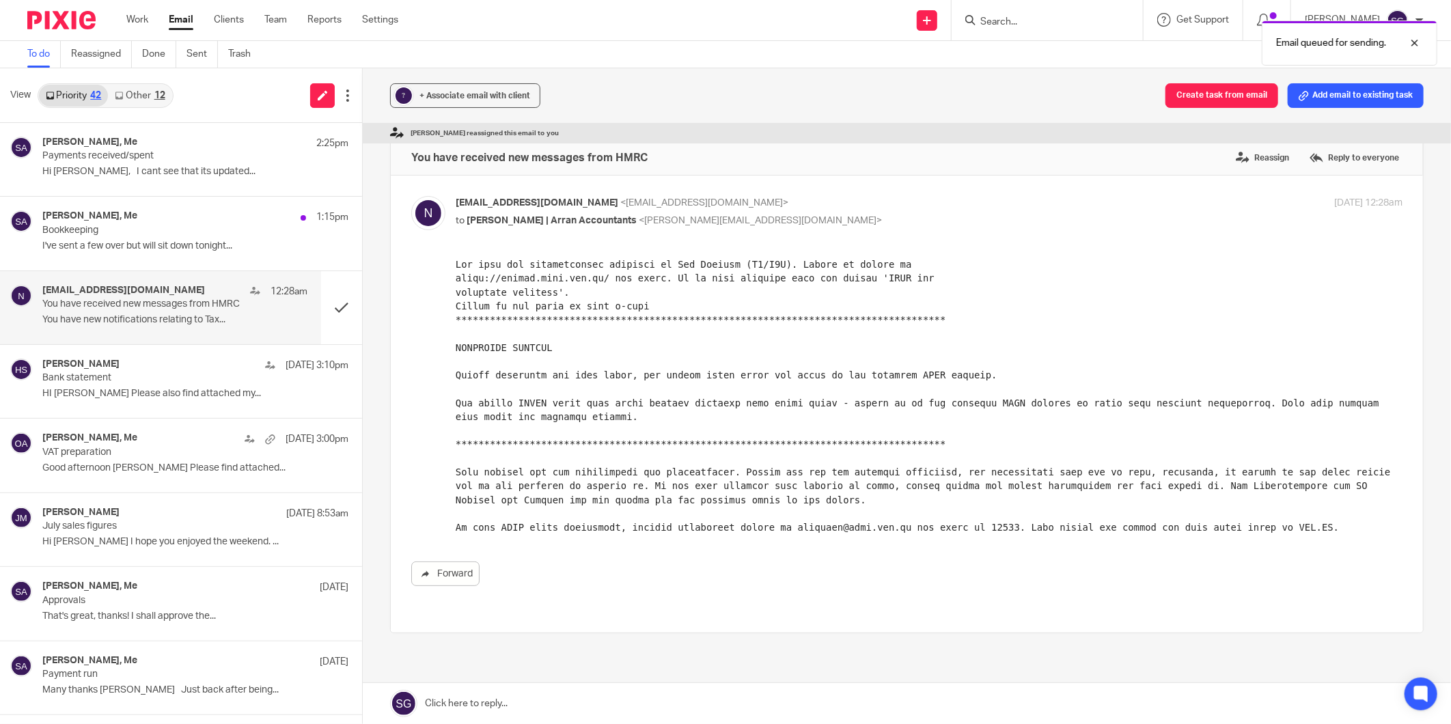
scroll to position [0, 0]
drag, startPoint x: 455, startPoint y: 281, endPoint x: 588, endPoint y: 273, distance: 132.8
drag, startPoint x: 456, startPoint y: 276, endPoint x: 594, endPoint y: 275, distance: 138.7
click at [594, 275] on pre at bounding box center [928, 395] width 947 height 277
drag, startPoint x: 594, startPoint y: 275, endPoint x: 586, endPoint y: 277, distance: 8.5
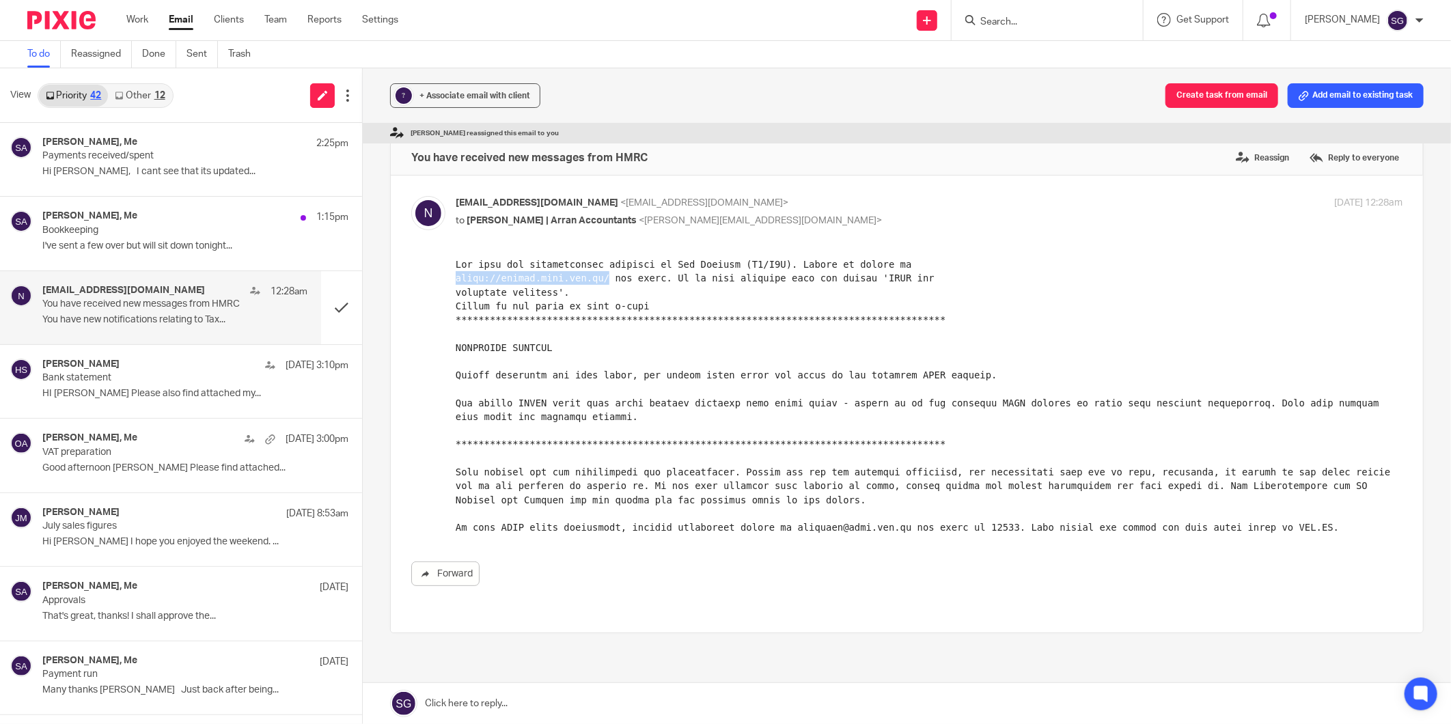
copy pre "[URL][DOMAIN_NAME]"
